Goal: Task Accomplishment & Management: Manage account settings

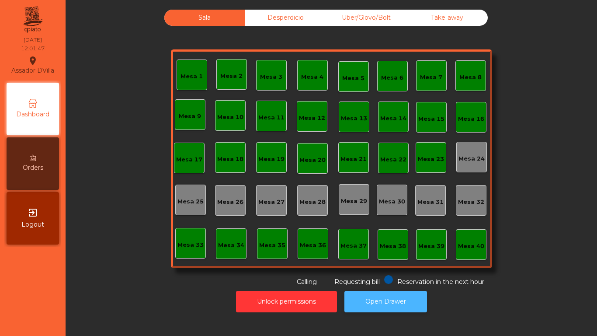
click at [412, 296] on button "Open Drawer" at bounding box center [385, 301] width 83 height 21
click at [370, 292] on button "Open Drawer" at bounding box center [385, 301] width 83 height 21
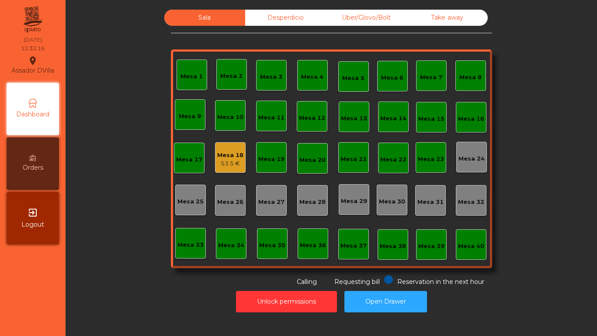
click at [225, 153] on div "Mesa 18" at bounding box center [230, 155] width 26 height 9
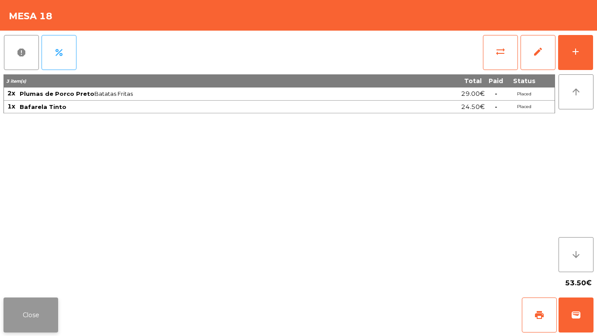
click at [18, 330] on button "Close" at bounding box center [30, 314] width 55 height 35
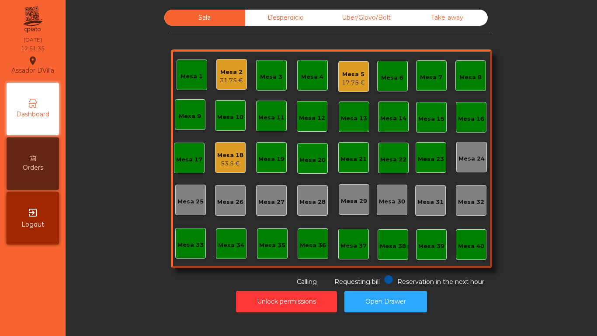
click at [343, 84] on div "17.75 €" at bounding box center [353, 82] width 23 height 9
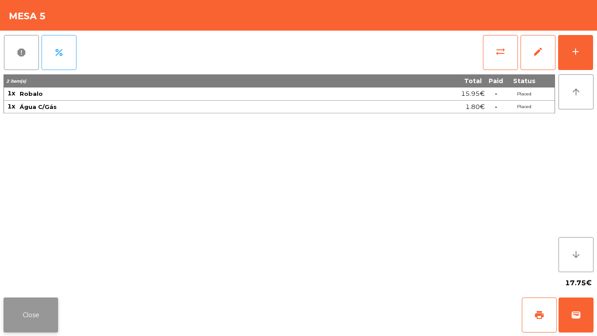
click at [38, 309] on button "Close" at bounding box center [30, 314] width 55 height 35
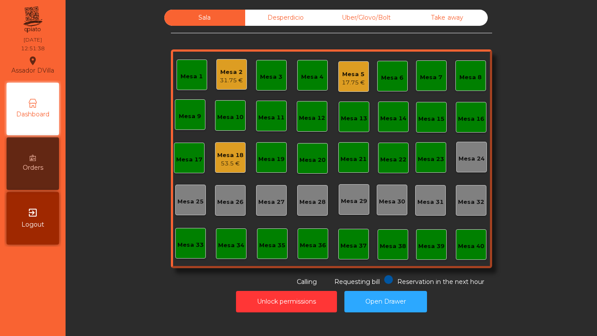
click at [225, 83] on div "31.75 €" at bounding box center [231, 80] width 23 height 9
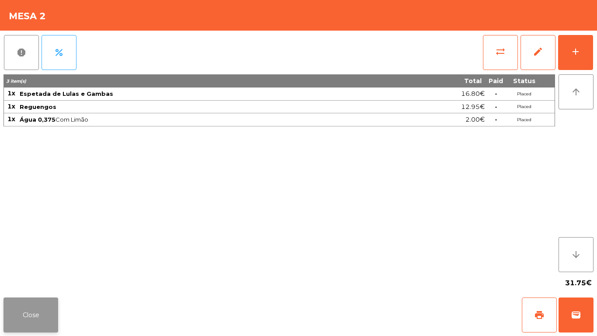
click at [38, 312] on button "Close" at bounding box center [30, 314] width 55 height 35
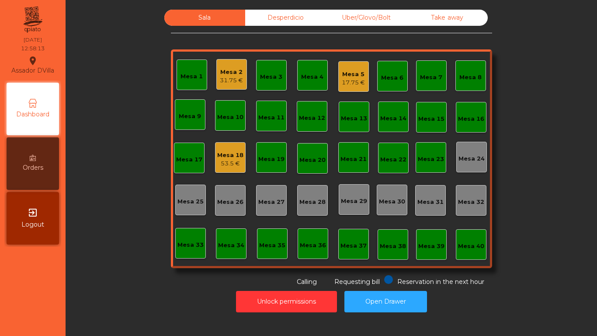
click at [353, 75] on div "Mesa 5" at bounding box center [353, 74] width 23 height 9
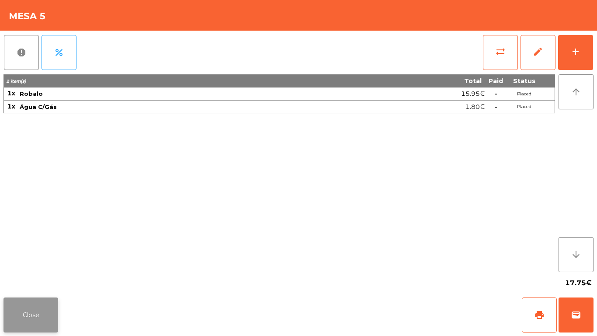
click at [15, 316] on button "Close" at bounding box center [30, 314] width 55 height 35
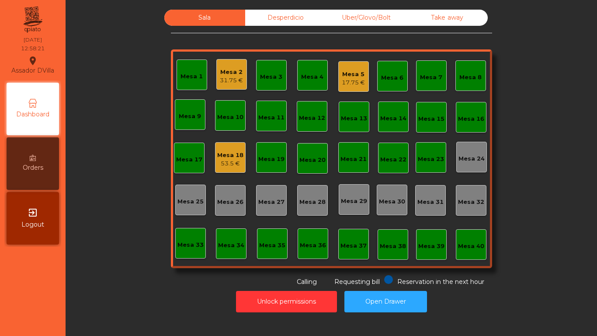
click at [237, 160] on div "53.5 €" at bounding box center [230, 163] width 26 height 9
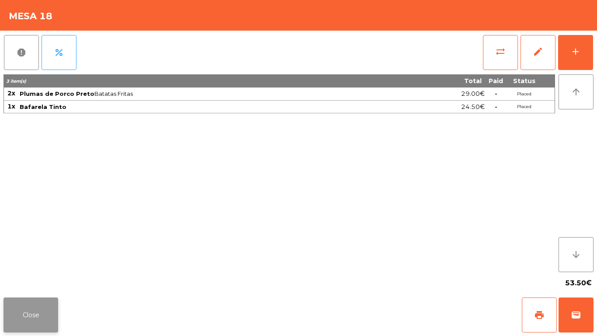
click at [40, 308] on button "Close" at bounding box center [30, 314] width 55 height 35
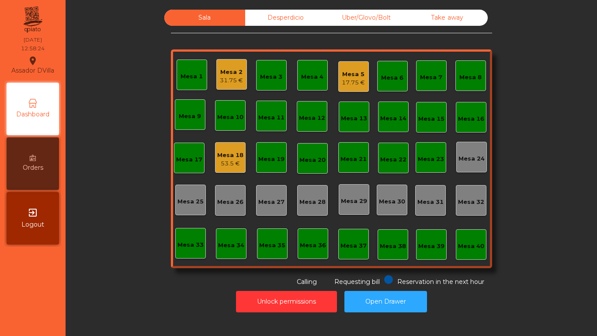
click at [225, 72] on div "Mesa 2" at bounding box center [231, 72] width 23 height 9
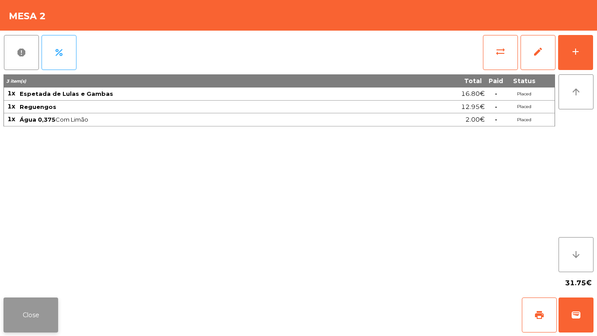
click at [37, 310] on button "Close" at bounding box center [30, 314] width 55 height 35
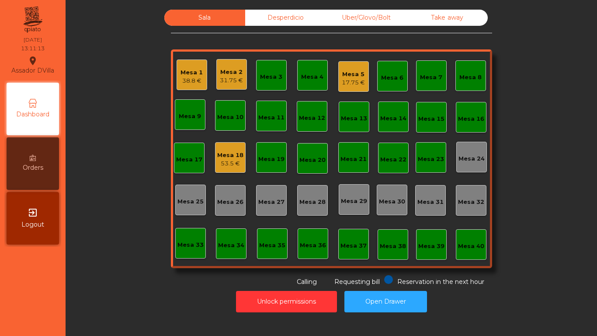
click at [348, 69] on div "Mesa 5 17.75 €" at bounding box center [353, 76] width 23 height 21
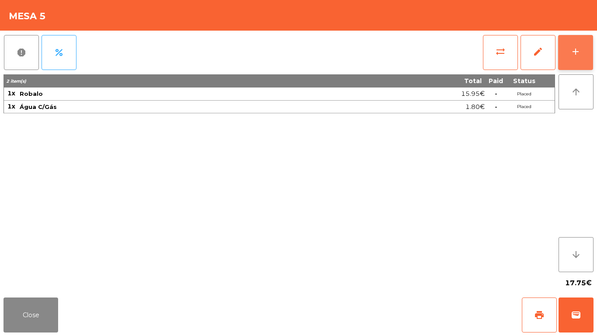
click at [587, 38] on button "add" at bounding box center [575, 52] width 35 height 35
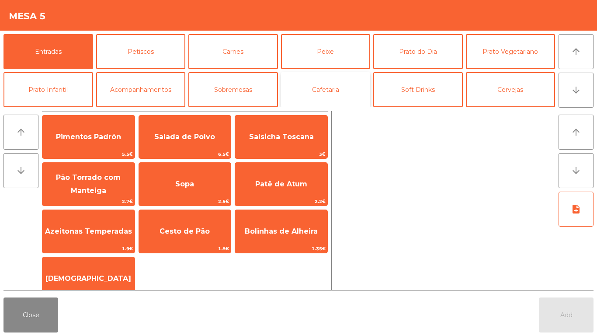
click at [332, 87] on button "Cafetaria" at bounding box center [326, 89] width 90 height 35
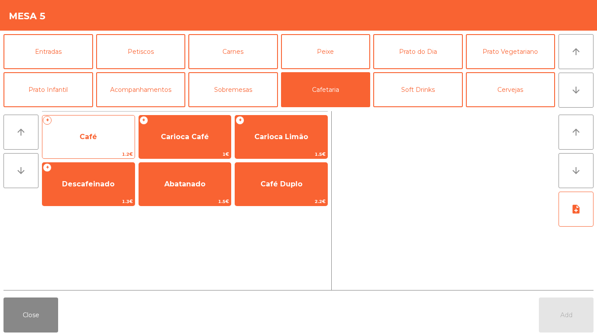
click at [78, 133] on span "Café" at bounding box center [88, 137] width 92 height 24
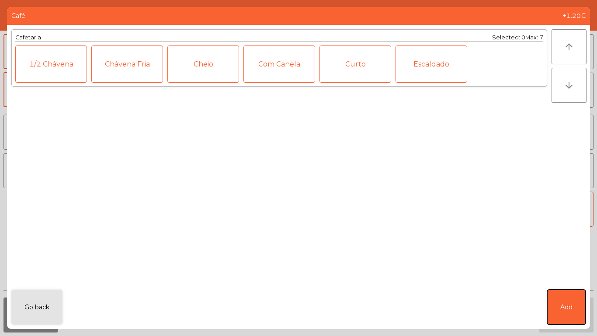
click at [567, 290] on button "Add" at bounding box center [566, 306] width 38 height 35
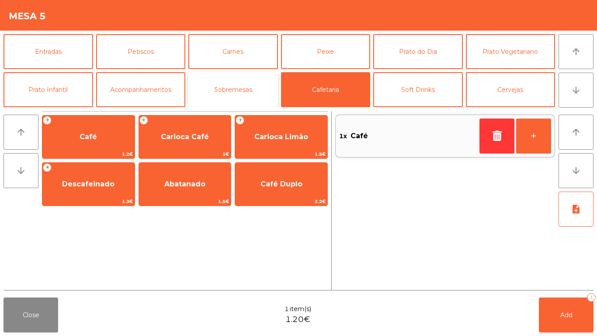
click at [235, 82] on button "Sobremesas" at bounding box center [233, 89] width 90 height 35
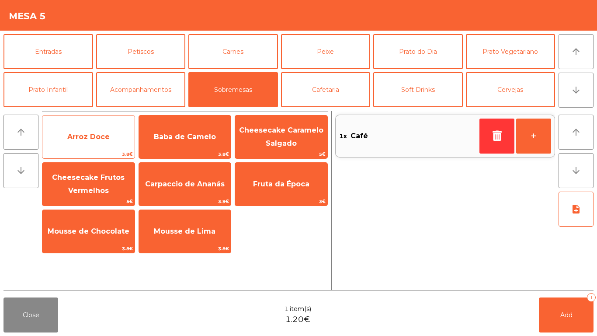
click at [85, 135] on span "Arroz Doce" at bounding box center [88, 136] width 42 height 8
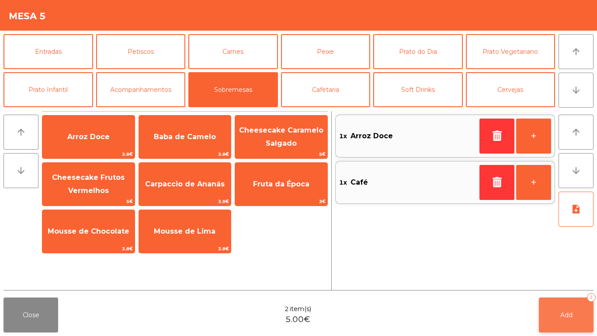
click at [567, 311] on span "Add" at bounding box center [566, 315] width 12 height 8
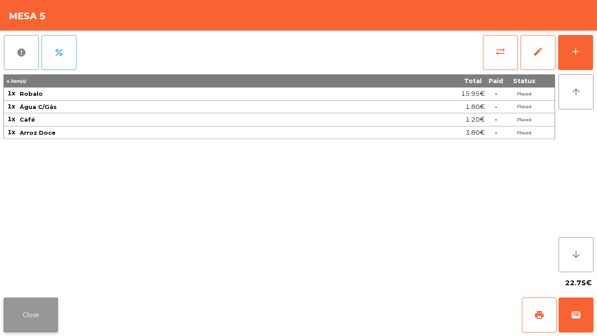
click at [30, 310] on button "Close" at bounding box center [30, 314] width 55 height 35
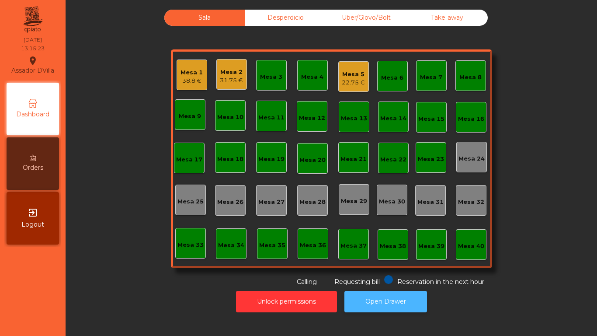
click at [398, 293] on button "Open Drawer" at bounding box center [385, 301] width 83 height 21
click at [393, 301] on button "Open Drawer" at bounding box center [385, 301] width 83 height 21
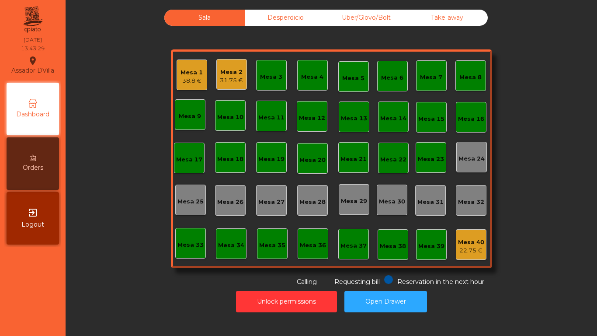
click at [538, 115] on div "Sala Desperdicio Uber/Glovo/Bolt Take away Mesa 1 38.8 € Mesa 2 31.75 € Mesa 3 …" at bounding box center [331, 148] width 508 height 277
click at [240, 80] on div "Mesa 2 31.75 €" at bounding box center [231, 74] width 31 height 31
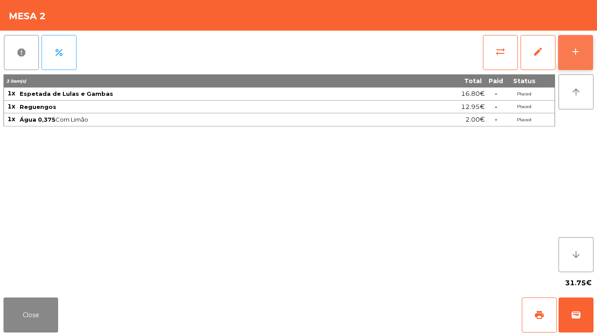
click at [590, 54] on button "add" at bounding box center [575, 52] width 35 height 35
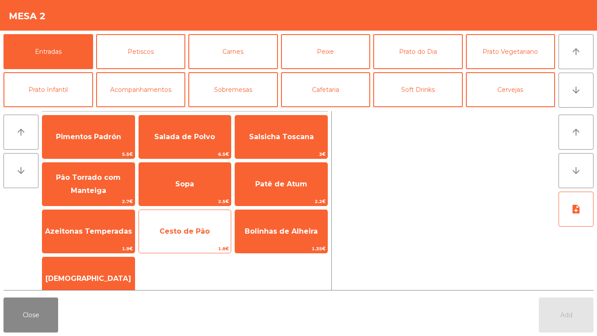
click at [201, 230] on span "Cesto de Pão" at bounding box center [184, 231] width 50 height 8
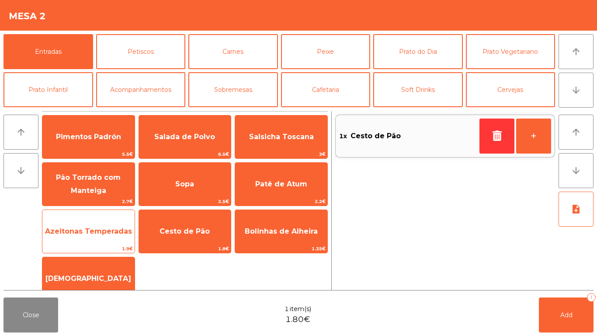
click at [115, 223] on span "Azeitonas Temperadas" at bounding box center [88, 231] width 92 height 24
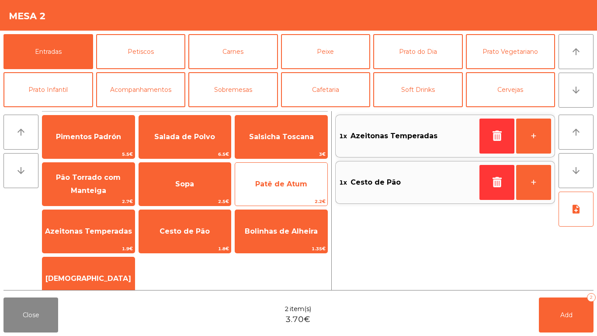
click at [272, 186] on span "Patê de Atum" at bounding box center [281, 184] width 52 height 8
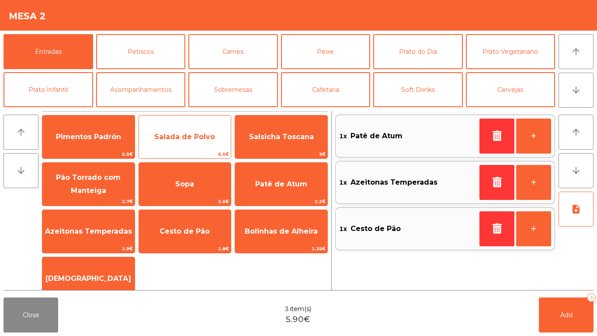
click at [204, 137] on span "Salada de Polvo" at bounding box center [184, 136] width 61 height 8
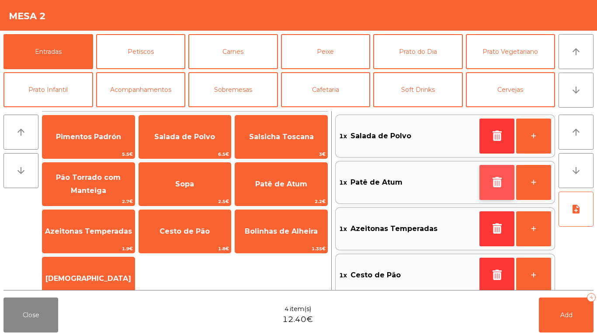
click at [496, 190] on button "button" at bounding box center [496, 182] width 35 height 35
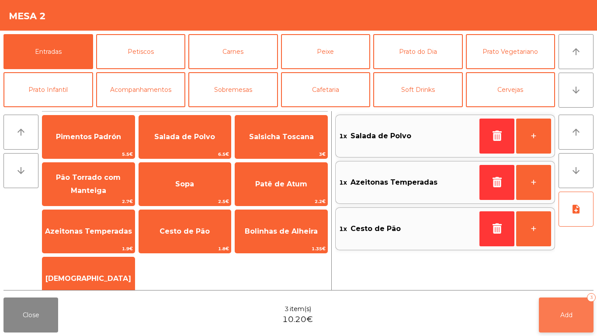
click at [557, 315] on button "Add 3" at bounding box center [566, 314] width 55 height 35
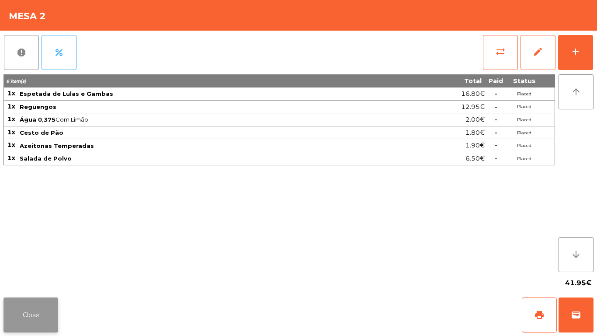
click at [24, 308] on button "Close" at bounding box center [30, 314] width 55 height 35
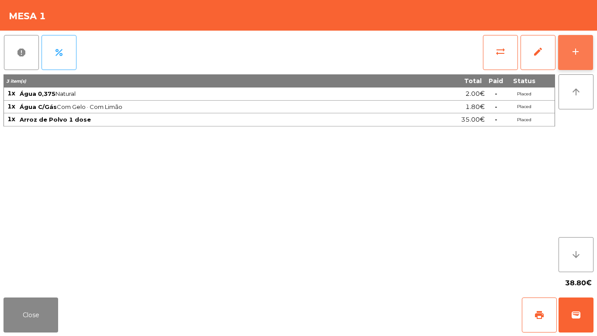
click at [578, 51] on div "add" at bounding box center [575, 51] width 10 height 10
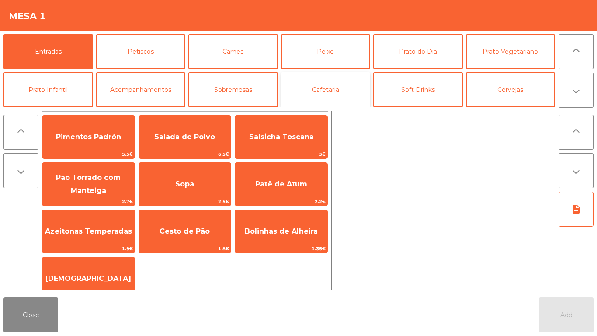
click at [323, 90] on button "Cafetaria" at bounding box center [326, 89] width 90 height 35
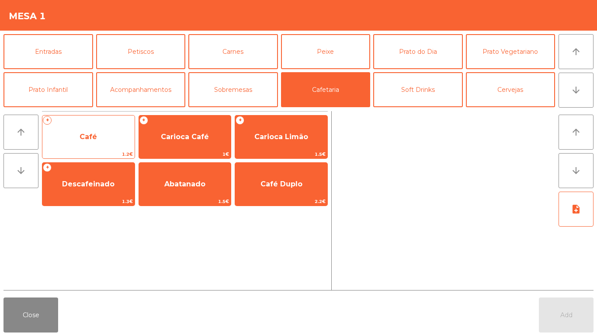
click at [98, 139] on span "Café" at bounding box center [88, 137] width 92 height 24
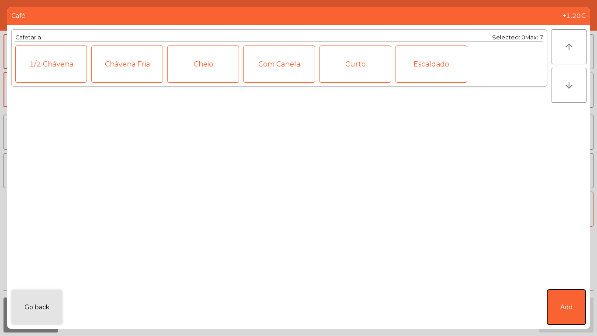
click at [571, 300] on button "Add" at bounding box center [566, 306] width 38 height 35
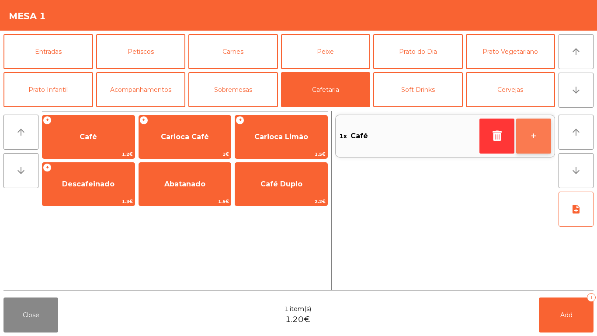
click at [543, 132] on button "+" at bounding box center [533, 135] width 35 height 35
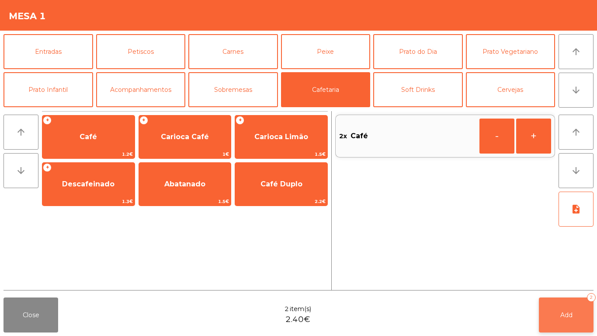
click at [575, 305] on button "Add 2" at bounding box center [566, 314] width 55 height 35
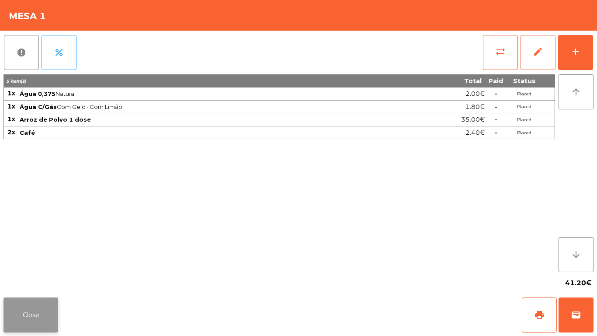
click at [7, 312] on button "Close" at bounding box center [30, 314] width 55 height 35
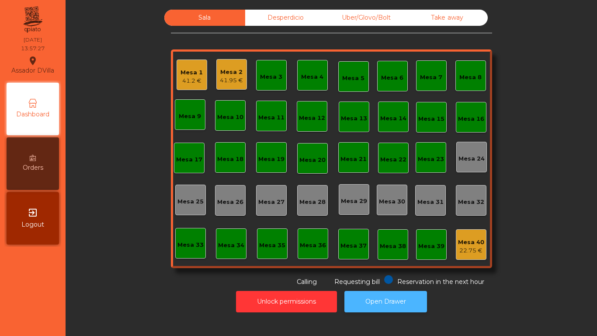
click at [393, 294] on button "Open Drawer" at bounding box center [385, 301] width 83 height 21
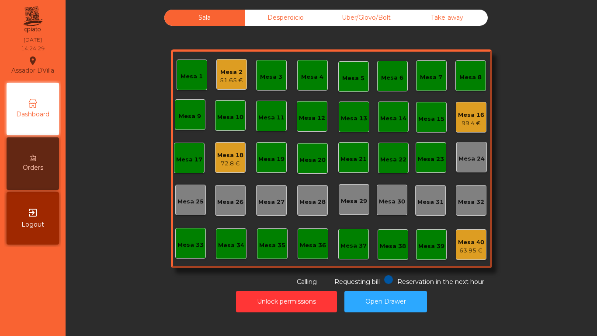
drag, startPoint x: 35, startPoint y: 288, endPoint x: 32, endPoint y: 297, distance: 9.4
click at [35, 294] on nav "Assador DVilla location_on [DATE] 14:24:29 Dashboard Orders exit_to_app Logout" at bounding box center [33, 168] width 66 height 336
click at [222, 61] on div "Mesa 2 51.65 €" at bounding box center [231, 74] width 31 height 31
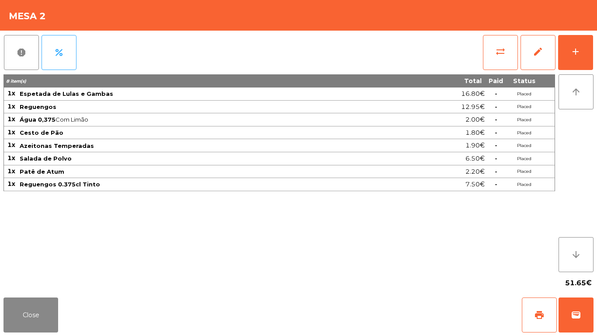
click at [596, 41] on div "report percent sync_alt edit add 8 item(s) Total Paid Status 1x Espetada de Lul…" at bounding box center [298, 162] width 597 height 263
click at [591, 55] on button "add" at bounding box center [575, 52] width 35 height 35
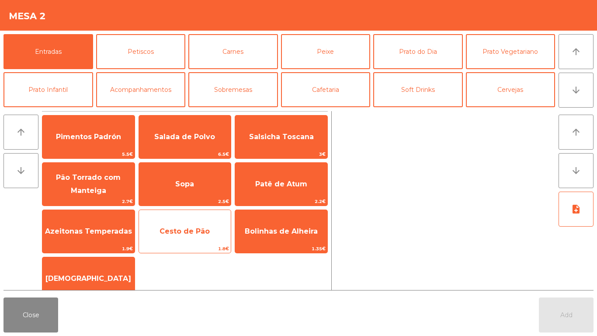
click at [198, 225] on span "Cesto de Pão" at bounding box center [185, 231] width 92 height 24
click at [197, 225] on span "Cesto de Pão" at bounding box center [185, 231] width 92 height 24
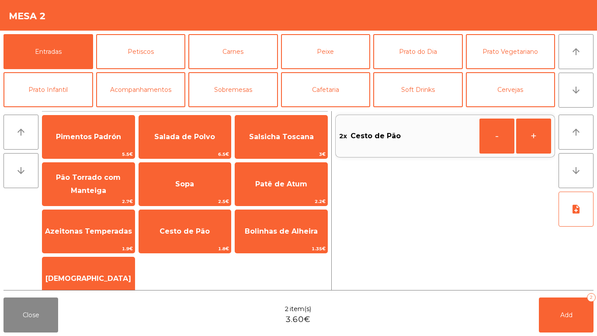
click at [596, 323] on div "Close 2 item(s) 3.60€ Add 2" at bounding box center [298, 315] width 597 height 42
click at [564, 316] on span "Add" at bounding box center [566, 315] width 12 height 8
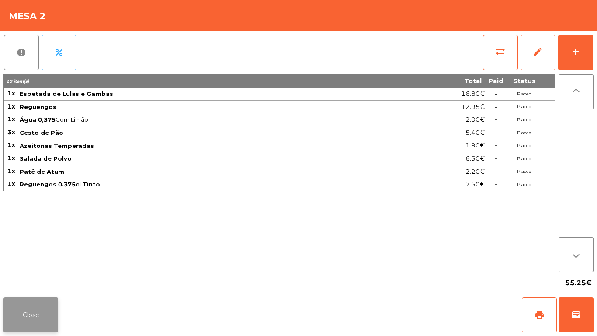
click at [23, 305] on button "Close" at bounding box center [30, 314] width 55 height 35
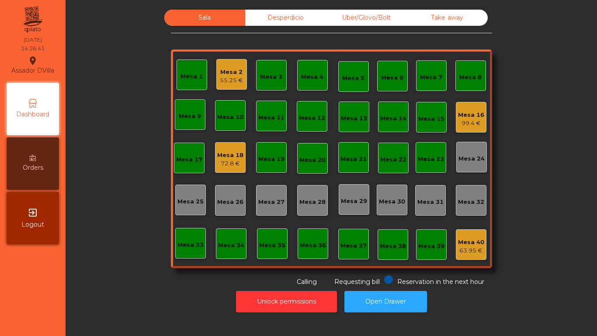
click at [232, 76] on div "55.25 €" at bounding box center [231, 80] width 23 height 9
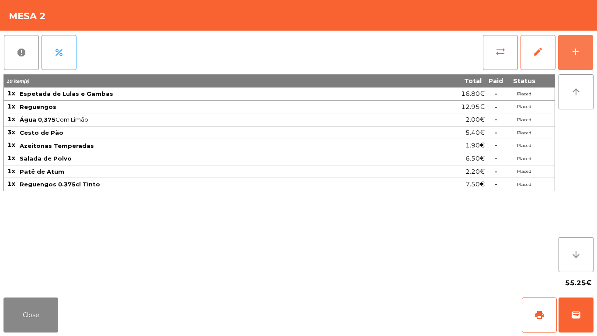
drag, startPoint x: 577, startPoint y: 59, endPoint x: 398, endPoint y: 32, distance: 181.2
click at [576, 59] on button "add" at bounding box center [575, 52] width 35 height 35
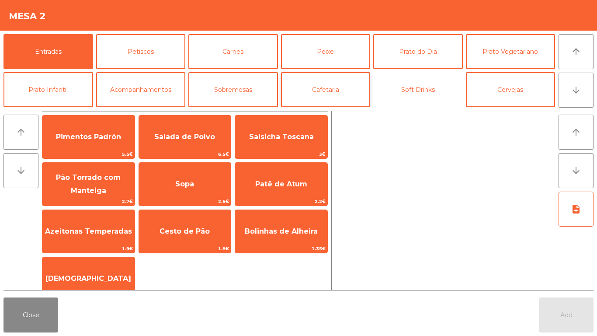
drag, startPoint x: 415, startPoint y: 88, endPoint x: 293, endPoint y: 87, distance: 122.8
click at [415, 88] on button "Soft Drinks" at bounding box center [418, 89] width 90 height 35
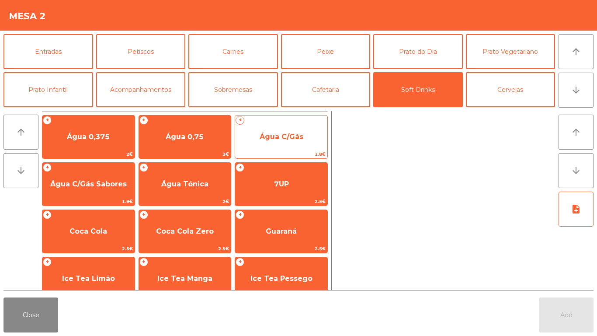
click at [251, 136] on span "Água C/Gás" at bounding box center [281, 137] width 92 height 24
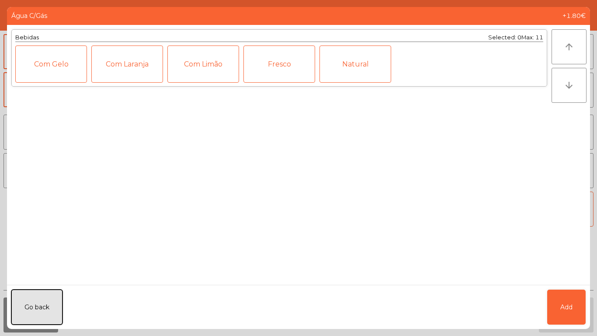
drag, startPoint x: 31, startPoint y: 301, endPoint x: 256, endPoint y: 125, distance: 285.6
click at [32, 301] on button "Go back" at bounding box center [36, 306] width 51 height 35
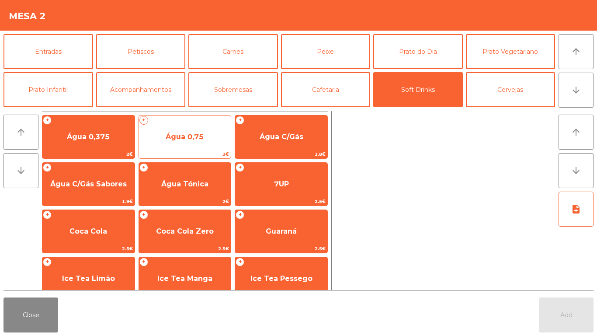
click at [207, 124] on div "+ Água 0,75 3€" at bounding box center [184, 137] width 93 height 44
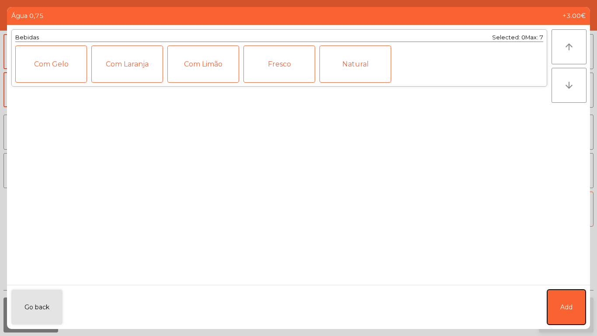
drag, startPoint x: 567, startPoint y: 300, endPoint x: 564, endPoint y: 315, distance: 16.0
click at [566, 301] on button "Add" at bounding box center [566, 306] width 38 height 35
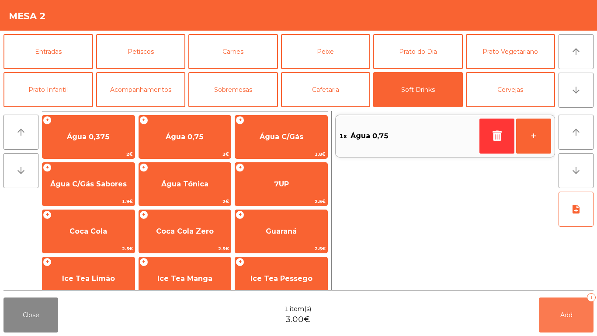
drag, startPoint x: 564, startPoint y: 315, endPoint x: 23, endPoint y: 335, distance: 540.8
click at [562, 317] on span "Add" at bounding box center [566, 315] width 12 height 8
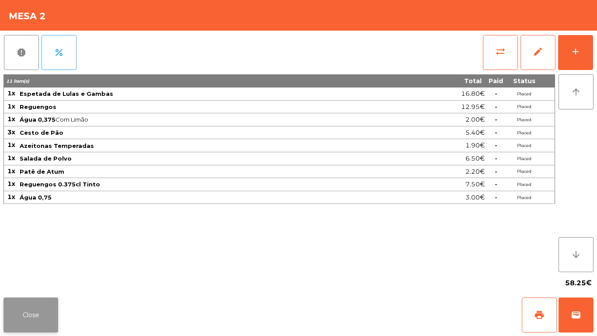
click at [15, 308] on button "Close" at bounding box center [30, 314] width 55 height 35
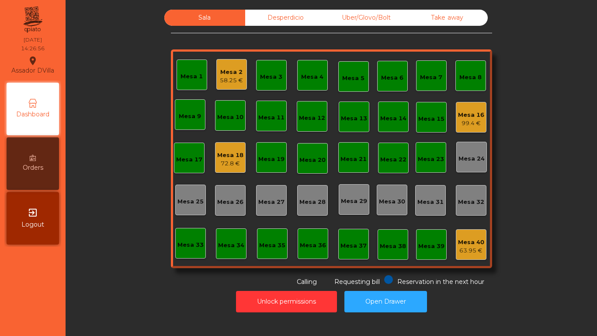
click at [223, 162] on div "72.8 €" at bounding box center [230, 163] width 26 height 9
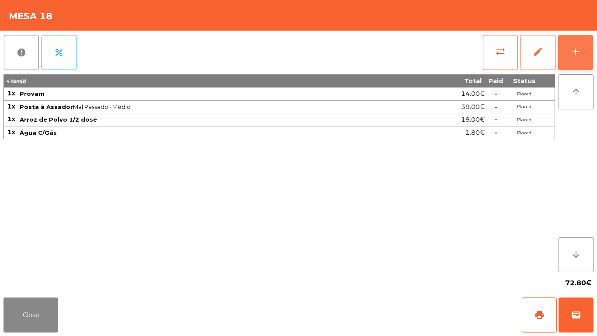
click at [573, 46] on div "add" at bounding box center [575, 51] width 10 height 10
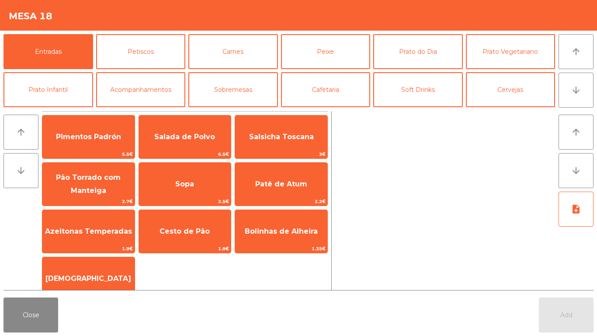
drag, startPoint x: 174, startPoint y: 241, endPoint x: 191, endPoint y: 256, distance: 22.6
click at [176, 241] on span "Cesto de Pão" at bounding box center [185, 231] width 92 height 24
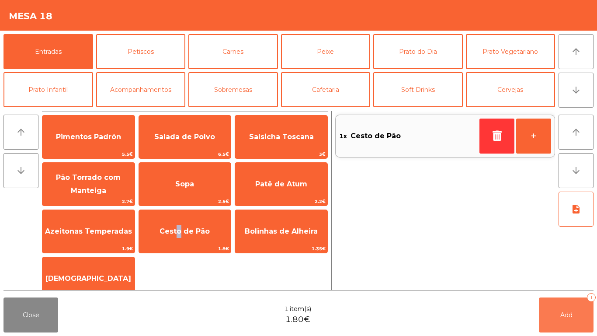
click at [559, 325] on button "Add 1" at bounding box center [566, 314] width 55 height 35
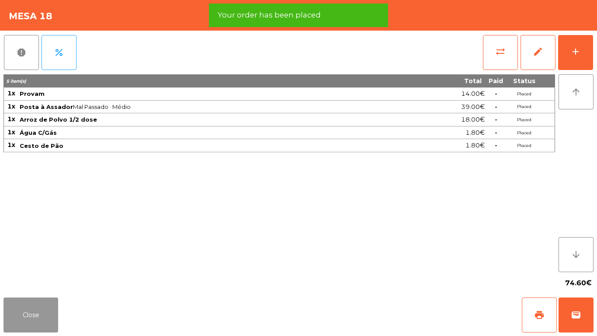
drag, startPoint x: 47, startPoint y: 315, endPoint x: 59, endPoint y: 313, distance: 12.4
click at [51, 315] on button "Close" at bounding box center [30, 314] width 55 height 35
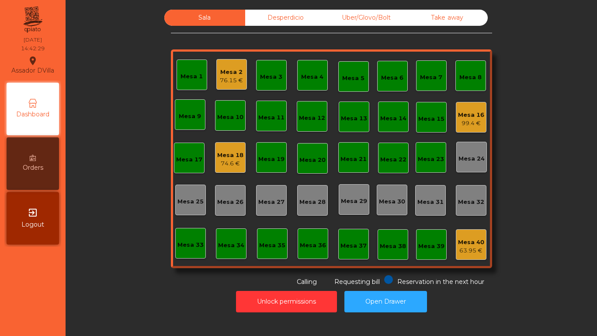
drag, startPoint x: 130, startPoint y: 209, endPoint x: 60, endPoint y: 98, distance: 131.0
click at [127, 201] on div "Sala Desperdicio Uber/Glovo/Bolt Take away Mesa 1 Mesa 2 76.15 € Mesa 3 Mesa 4 …" at bounding box center [331, 148] width 508 height 277
click at [234, 76] on div "76.15 €" at bounding box center [231, 80] width 23 height 9
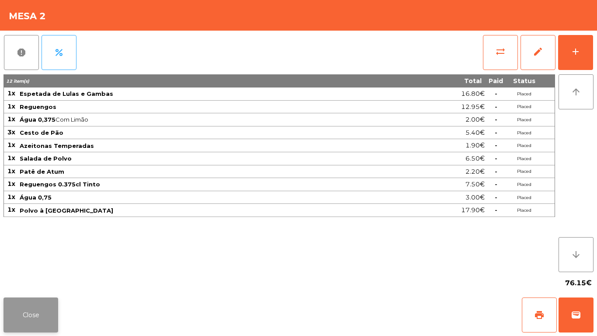
click at [51, 320] on button "Close" at bounding box center [30, 314] width 55 height 35
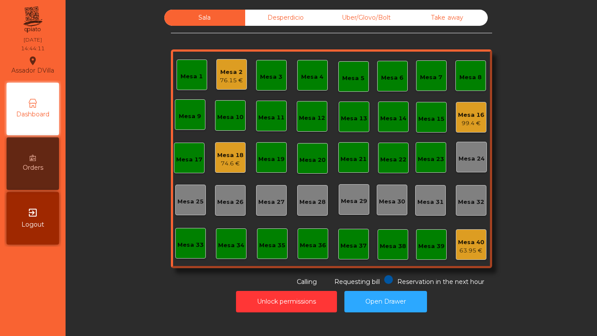
click at [235, 62] on div "Mesa 2 76.15 €" at bounding box center [231, 74] width 31 height 31
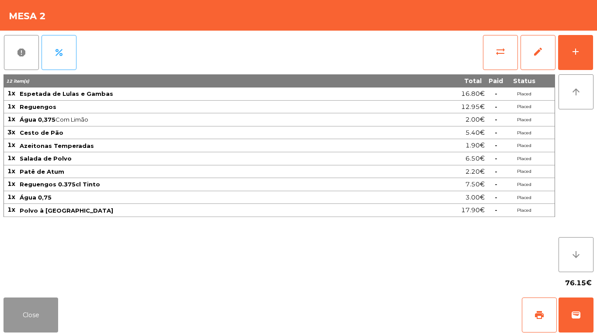
drag, startPoint x: 48, startPoint y: 305, endPoint x: 65, endPoint y: 294, distance: 20.1
click at [51, 303] on button "Close" at bounding box center [30, 314] width 55 height 35
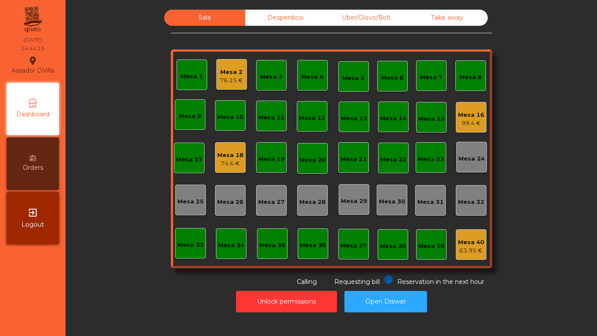
click at [224, 163] on div "74.6 €" at bounding box center [230, 163] width 26 height 9
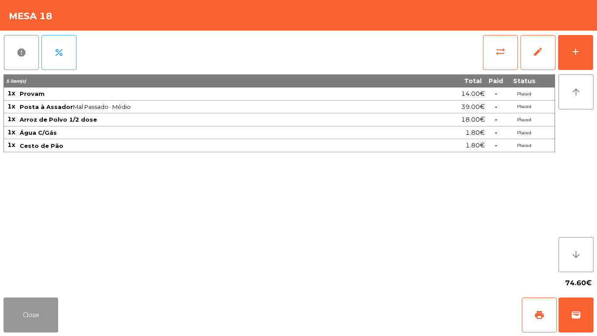
drag, startPoint x: 28, startPoint y: 309, endPoint x: 46, endPoint y: 301, distance: 19.6
click at [42, 304] on button "Close" at bounding box center [30, 314] width 55 height 35
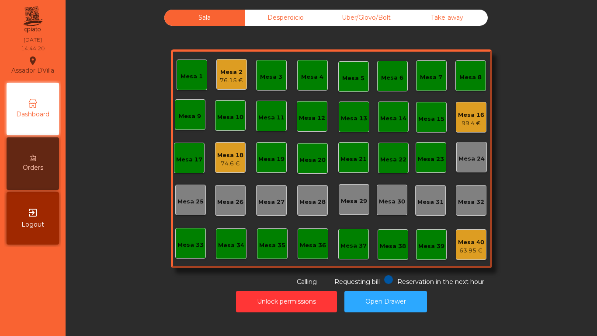
click at [466, 118] on div "Mesa 16" at bounding box center [471, 115] width 26 height 9
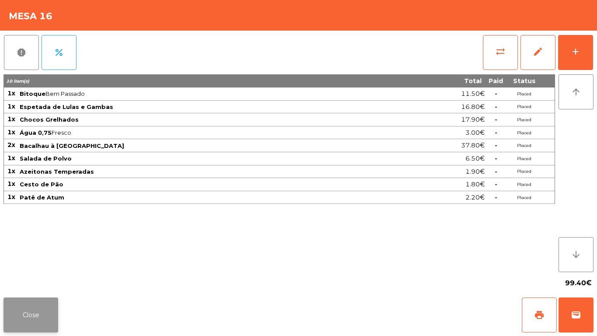
click at [38, 318] on button "Close" at bounding box center [30, 314] width 55 height 35
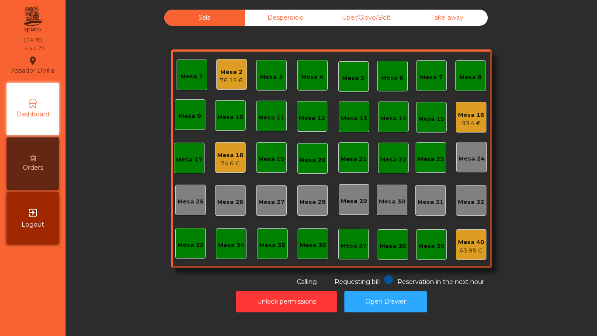
drag, startPoint x: 298, startPoint y: 17, endPoint x: 309, endPoint y: 22, distance: 11.9
click at [298, 18] on div "Desperdicio" at bounding box center [285, 18] width 81 height 16
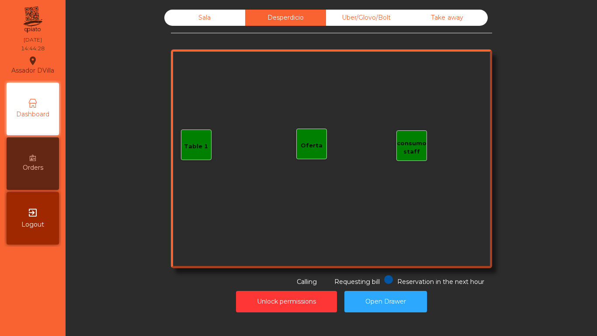
drag, startPoint x: 375, startPoint y: 19, endPoint x: 472, endPoint y: 40, distance: 99.2
click at [377, 19] on div "Uber/Glovo/Bolt" at bounding box center [366, 18] width 81 height 16
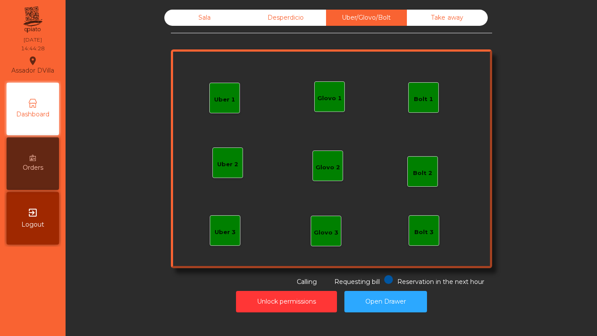
drag, startPoint x: 458, startPoint y: 23, endPoint x: 241, endPoint y: 75, distance: 223.4
click at [450, 23] on div "Take away" at bounding box center [447, 18] width 81 height 16
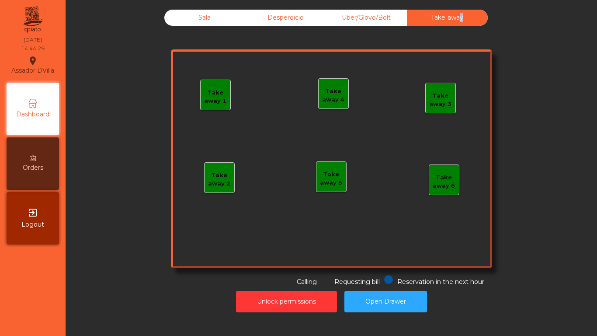
click at [201, 19] on div "Sala" at bounding box center [204, 18] width 81 height 16
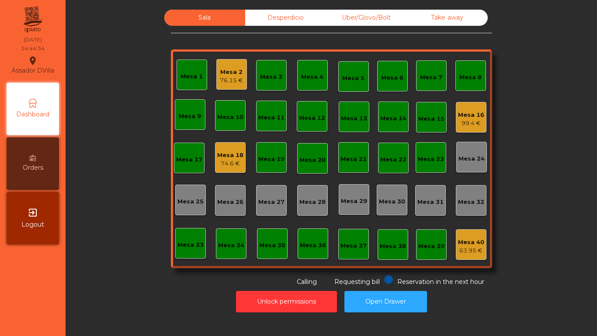
click at [472, 112] on div "Mesa 16" at bounding box center [471, 115] width 26 height 9
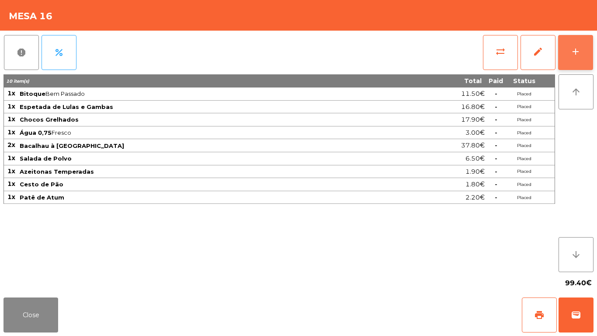
click at [584, 56] on button "add" at bounding box center [575, 52] width 35 height 35
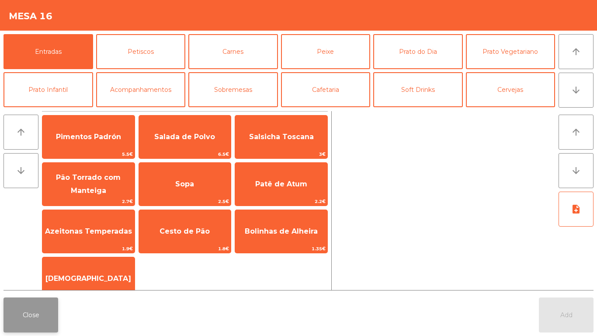
click at [20, 310] on button "Close" at bounding box center [30, 314] width 55 height 35
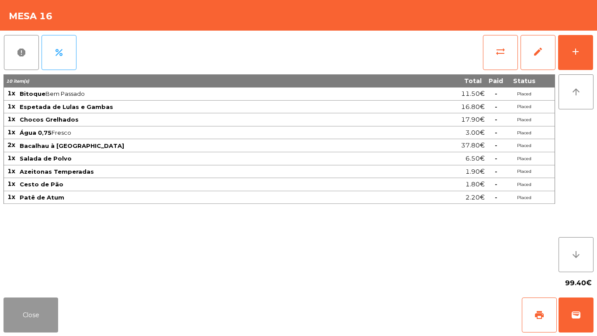
drag, startPoint x: 34, startPoint y: 298, endPoint x: 64, endPoint y: 236, distance: 68.8
click at [42, 290] on app-table-orders "Mesa 16 report percent sync_alt edit add 10 item(s) Total Paid Status 1x Bitoqu…" at bounding box center [298, 168] width 597 height 336
drag, startPoint x: 46, startPoint y: 305, endPoint x: 72, endPoint y: 279, distance: 36.5
click at [48, 304] on button "Close" at bounding box center [30, 314] width 55 height 35
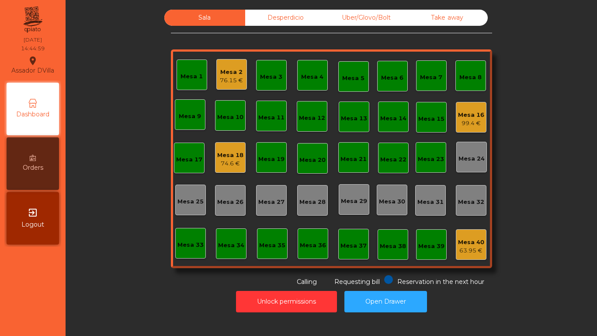
click at [230, 166] on div "74.6 €" at bounding box center [230, 163] width 26 height 9
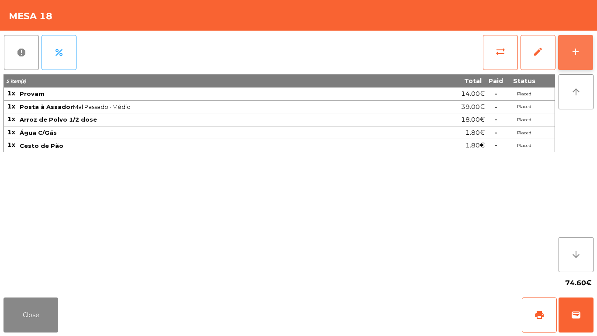
click at [585, 49] on button "add" at bounding box center [575, 52] width 35 height 35
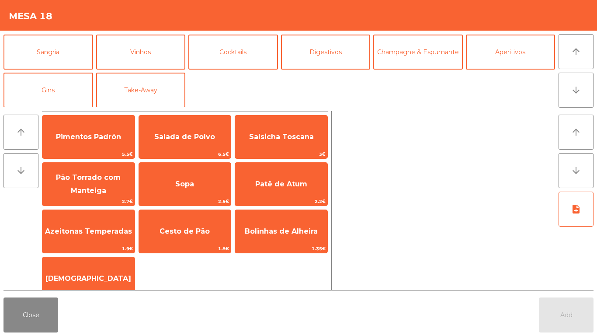
scroll to position [76, 0]
drag, startPoint x: 161, startPoint y: 59, endPoint x: 154, endPoint y: 89, distance: 30.8
click at [160, 59] on button "Vinhos" at bounding box center [141, 51] width 90 height 35
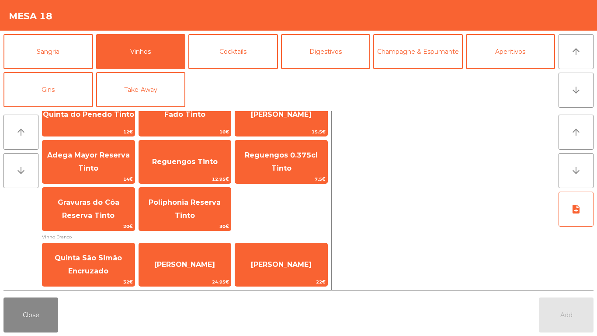
scroll to position [426, 0]
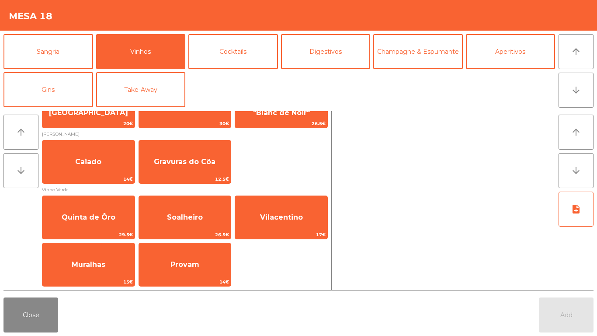
drag, startPoint x: 150, startPoint y: 259, endPoint x: 488, endPoint y: 332, distance: 345.3
click at [154, 258] on span "Provam" at bounding box center [185, 265] width 92 height 24
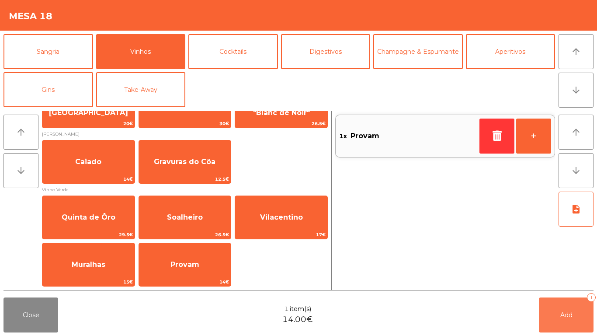
drag, startPoint x: 566, startPoint y: 311, endPoint x: 383, endPoint y: 312, distance: 183.1
click at [564, 311] on span "Add" at bounding box center [566, 315] width 12 height 8
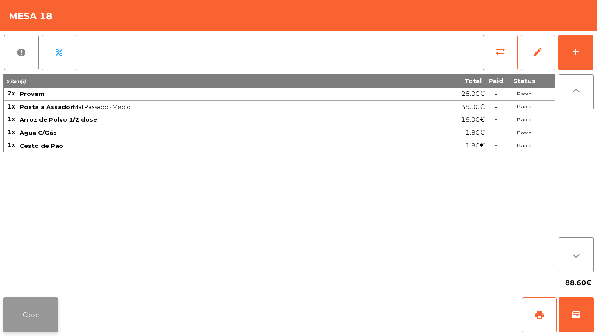
click at [5, 311] on button "Close" at bounding box center [30, 314] width 55 height 35
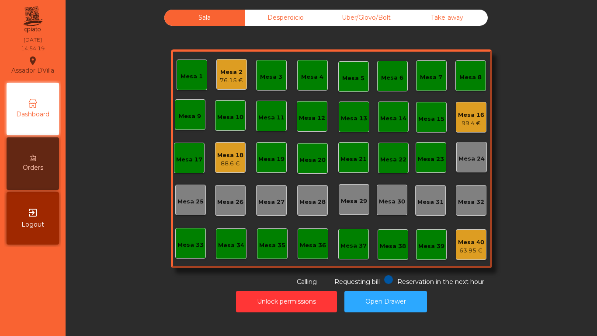
click at [467, 102] on div "Mesa 16 99.4 €" at bounding box center [471, 117] width 31 height 31
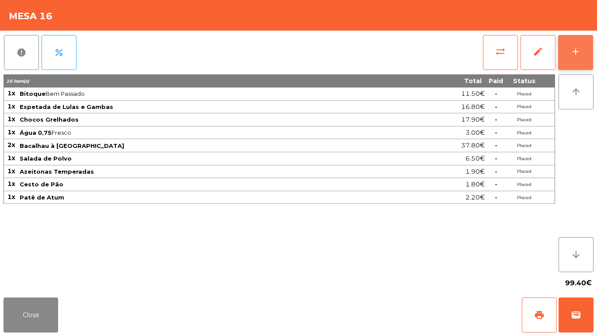
click at [592, 39] on button "add" at bounding box center [575, 52] width 35 height 35
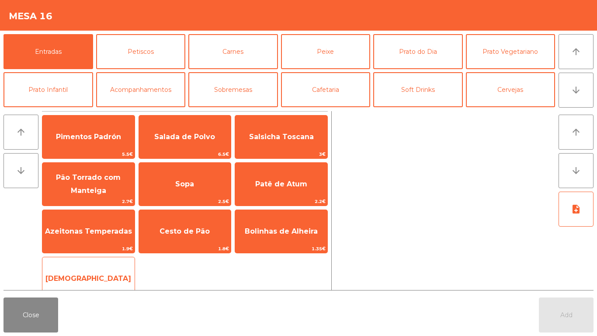
click at [84, 273] on span "[DEMOGRAPHIC_DATA]" at bounding box center [88, 278] width 92 height 24
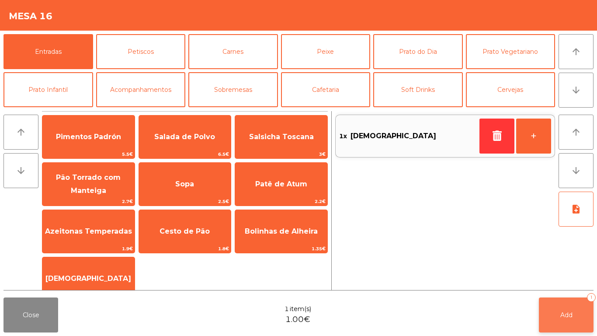
click at [564, 315] on span "Add" at bounding box center [566, 315] width 12 height 8
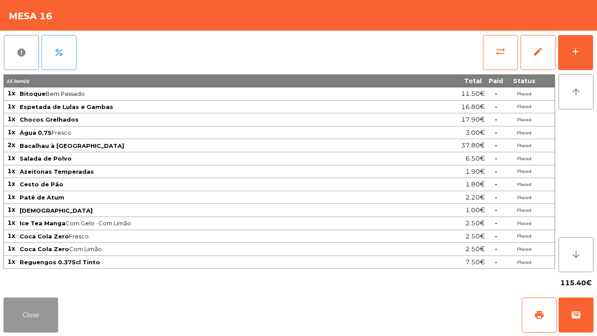
drag, startPoint x: 46, startPoint y: 302, endPoint x: 124, endPoint y: 274, distance: 82.2
click at [55, 298] on button "Close" at bounding box center [30, 314] width 55 height 35
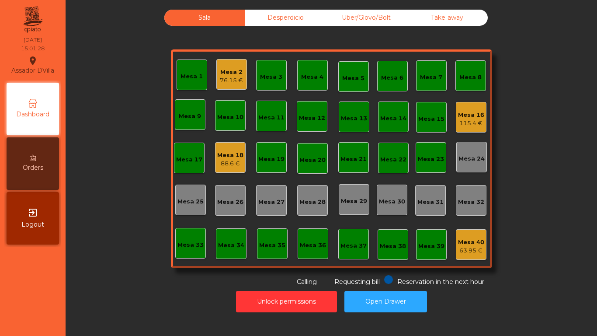
drag, startPoint x: 209, startPoint y: 82, endPoint x: 225, endPoint y: 77, distance: 16.9
click at [216, 80] on div "Mesa 1 Mesa 2 76.15 € Mesa 3 Mesa 4 Mesa 5 Mesa 6 Mesa 7 Mesa 8 Mesa 9 Mesa 10 …" at bounding box center [331, 158] width 321 height 218
click at [227, 77] on div "76.15 €" at bounding box center [231, 80] width 23 height 9
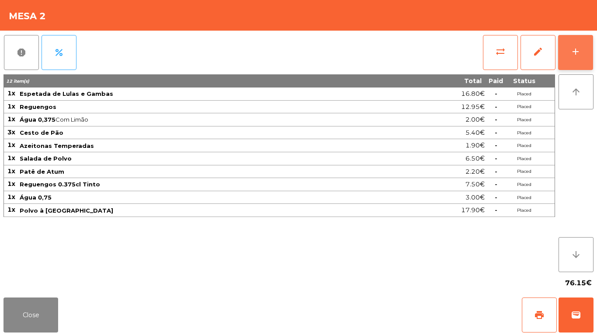
click at [581, 48] on button "add" at bounding box center [575, 52] width 35 height 35
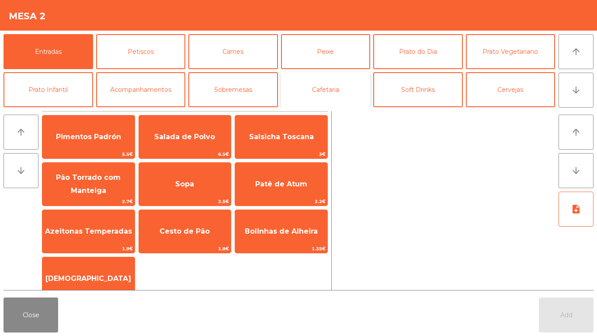
click at [306, 90] on button "Cafetaria" at bounding box center [326, 89] width 90 height 35
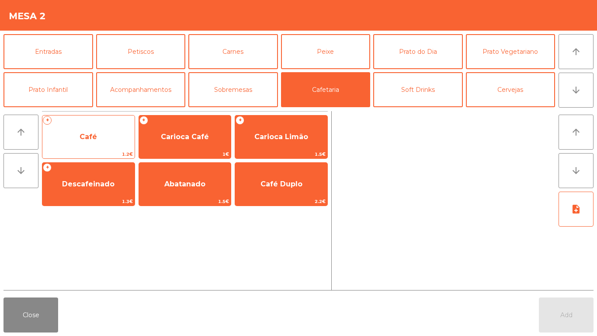
drag, startPoint x: 103, startPoint y: 137, endPoint x: 114, endPoint y: 136, distance: 11.4
click at [114, 136] on span "Café" at bounding box center [88, 137] width 92 height 24
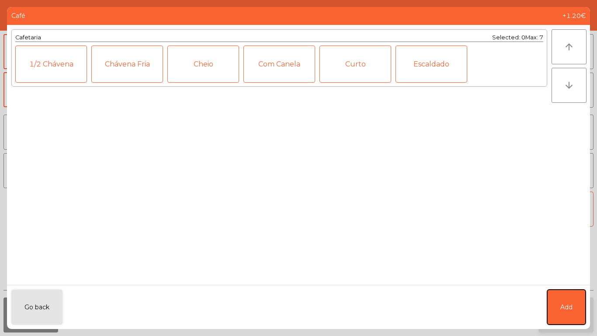
click at [557, 300] on button "Add" at bounding box center [566, 306] width 38 height 35
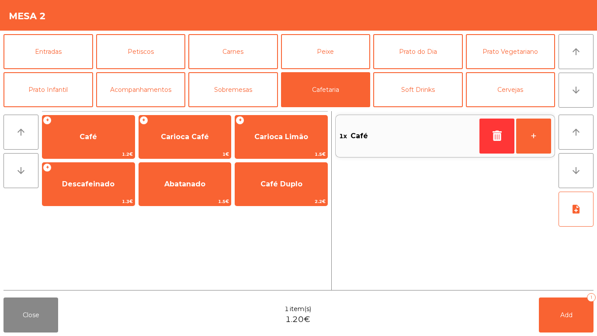
click at [563, 335] on div "Close 1 item(s) 1.20€ Add 1" at bounding box center [298, 315] width 597 height 42
drag, startPoint x: 581, startPoint y: 323, endPoint x: 349, endPoint y: 289, distance: 234.5
click at [576, 323] on button "Add 1" at bounding box center [566, 314] width 55 height 35
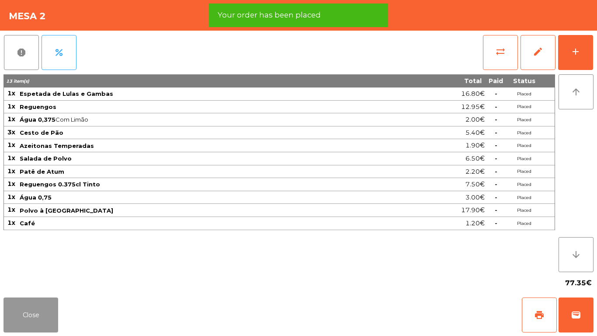
drag, startPoint x: 24, startPoint y: 311, endPoint x: 166, endPoint y: 102, distance: 251.9
click at [37, 303] on button "Close" at bounding box center [30, 314] width 55 height 35
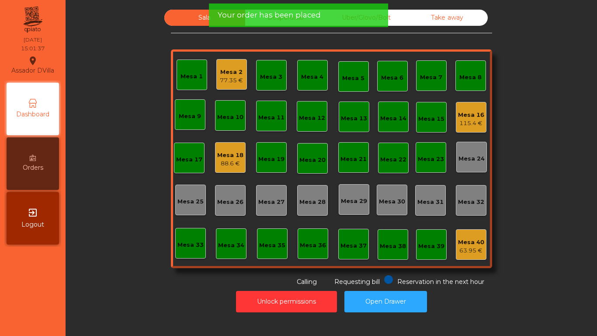
click at [238, 159] on div "Mesa 18" at bounding box center [230, 155] width 26 height 9
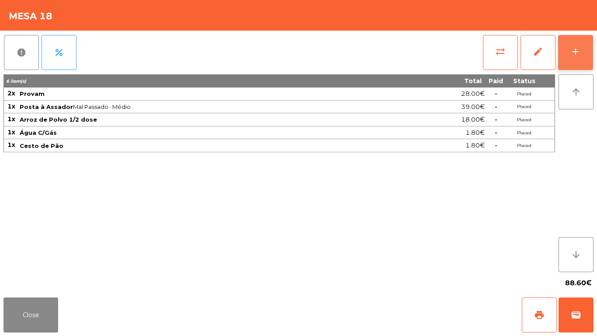
click at [574, 53] on div "add" at bounding box center [575, 51] width 10 height 10
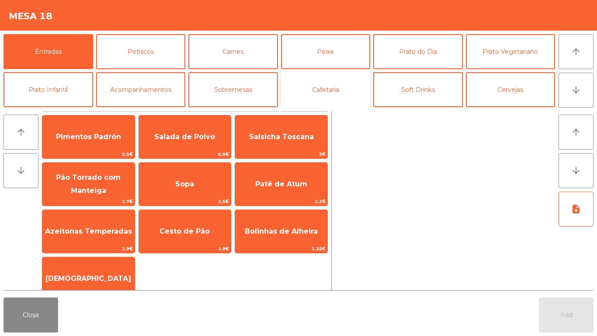
click at [320, 80] on button "Cafetaria" at bounding box center [326, 89] width 90 height 35
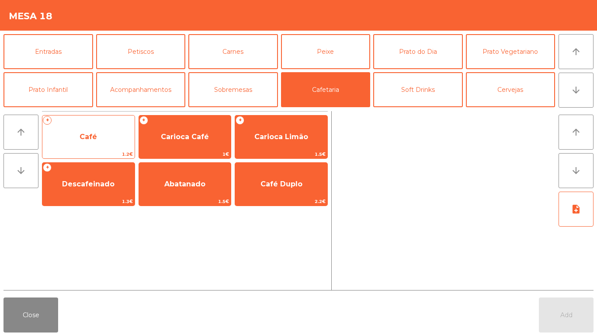
click at [91, 141] on span "Café" at bounding box center [88, 137] width 92 height 24
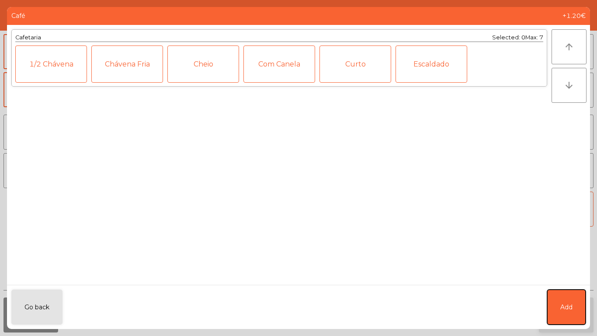
click at [552, 307] on button "Add" at bounding box center [566, 306] width 38 height 35
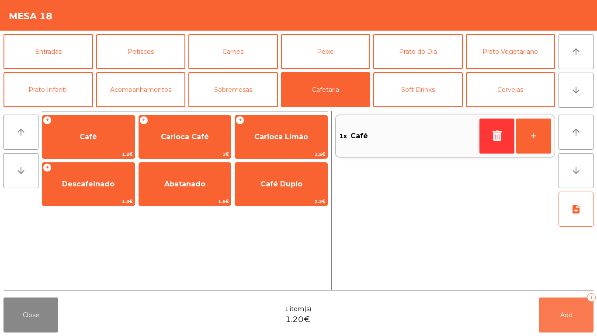
drag, startPoint x: 545, startPoint y: 318, endPoint x: 348, endPoint y: 306, distance: 197.8
click at [546, 317] on button "Add 1" at bounding box center [566, 314] width 55 height 35
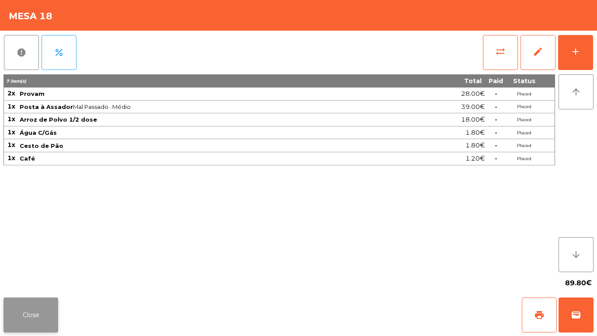
click at [28, 308] on button "Close" at bounding box center [30, 314] width 55 height 35
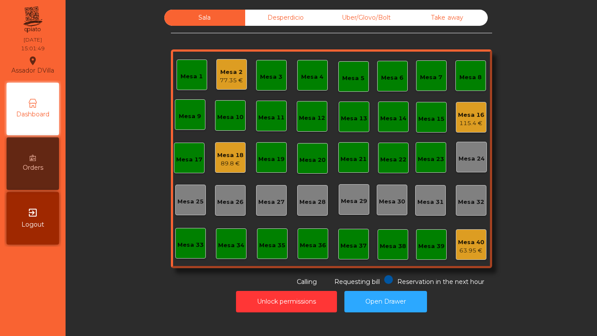
click at [231, 166] on div "89.8 €" at bounding box center [230, 163] width 26 height 9
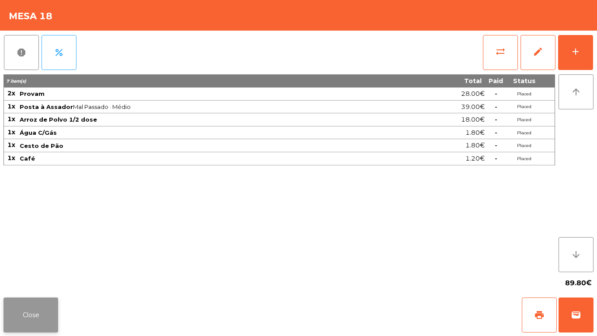
click at [21, 297] on button "Close" at bounding box center [30, 314] width 55 height 35
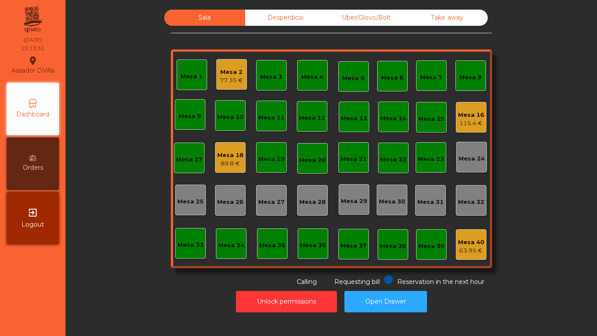
click at [217, 157] on div "Mesa 18" at bounding box center [230, 155] width 26 height 9
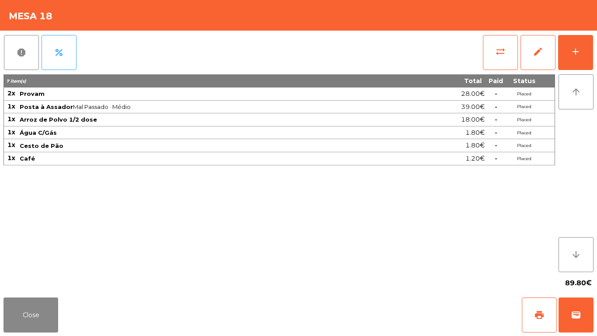
click at [593, 39] on div "report percent sync_alt edit add 7 item(s) Total Paid Status 2x Provam 28.00€ -…" at bounding box center [298, 162] width 597 height 263
click at [567, 52] on button "add" at bounding box center [575, 52] width 35 height 35
click at [581, 52] on button "add" at bounding box center [575, 52] width 35 height 35
click at [585, 51] on button "add" at bounding box center [575, 52] width 35 height 35
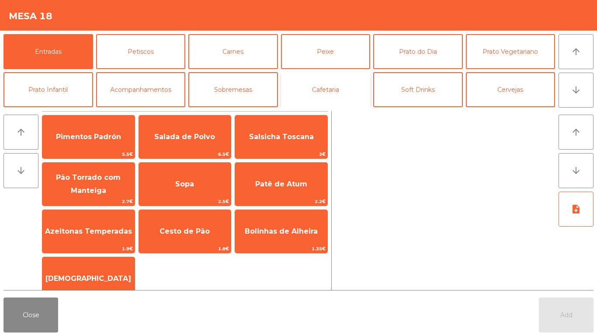
click at [318, 83] on button "Cafetaria" at bounding box center [326, 89] width 90 height 35
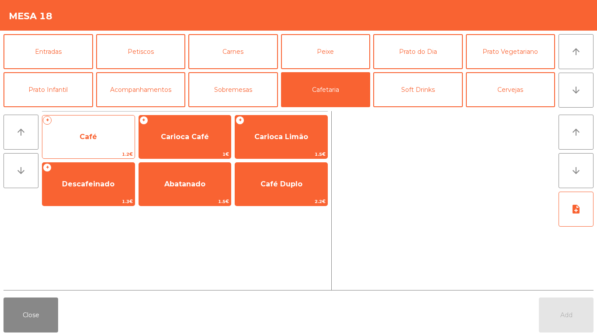
click at [79, 131] on span "Café" at bounding box center [88, 137] width 92 height 24
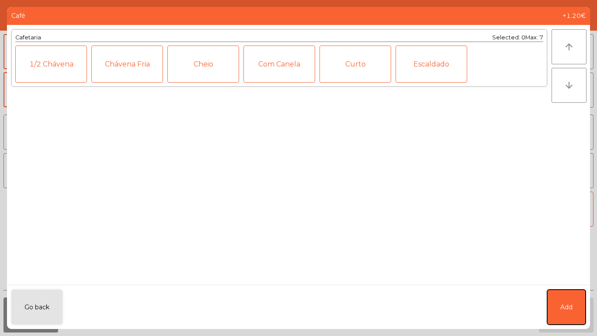
click at [567, 294] on button "Add" at bounding box center [566, 306] width 38 height 35
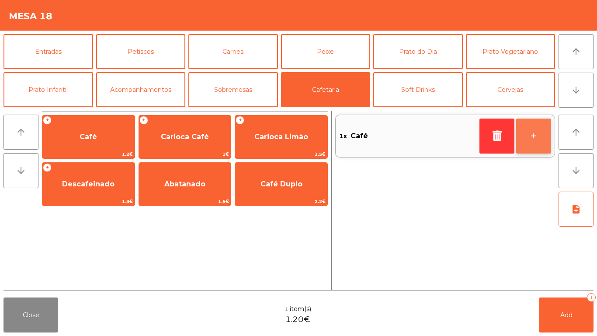
click at [536, 138] on button "+" at bounding box center [533, 135] width 35 height 35
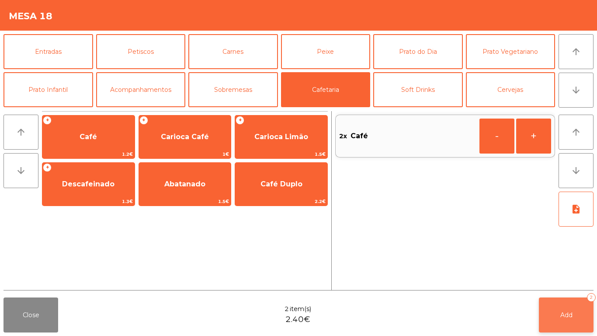
click at [584, 308] on button "Add 2" at bounding box center [566, 314] width 55 height 35
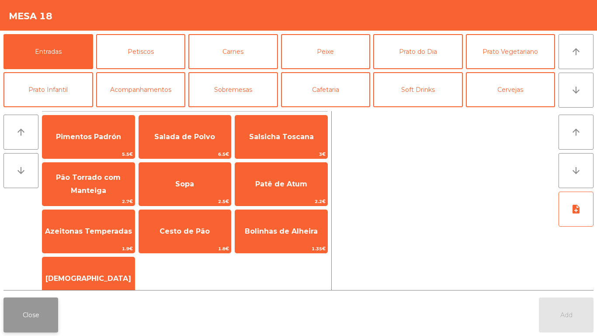
click at [15, 315] on button "Close" at bounding box center [30, 314] width 55 height 35
click at [31, 312] on button "Close" at bounding box center [30, 314] width 55 height 35
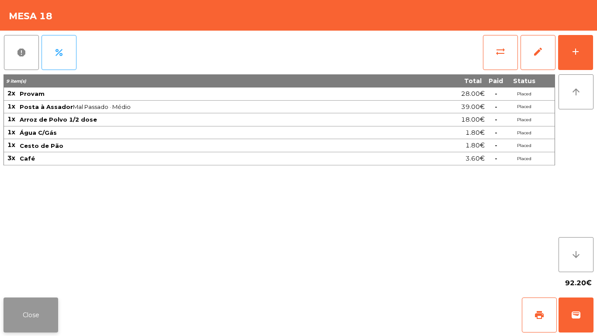
click at [12, 314] on button "Close" at bounding box center [30, 314] width 55 height 35
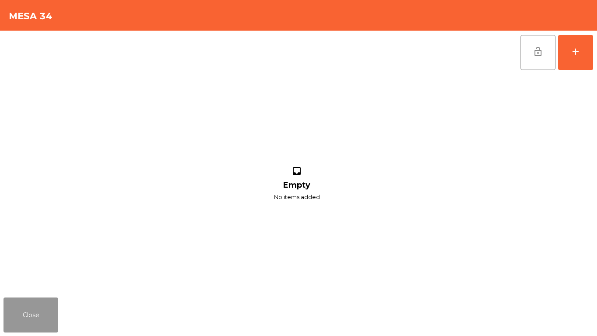
drag, startPoint x: 55, startPoint y: 329, endPoint x: 45, endPoint y: 313, distance: 19.4
click at [50, 318] on button "Close" at bounding box center [30, 314] width 55 height 35
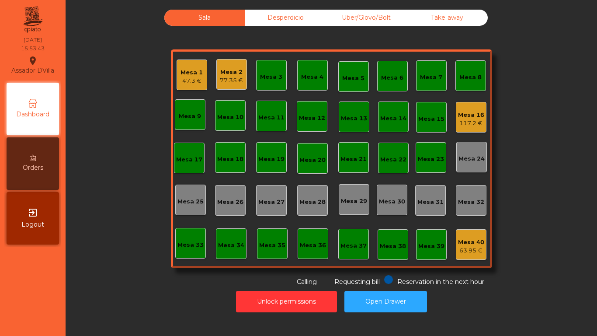
click at [45, 313] on nav "Assador DVilla location_on 15/09/2025 15:53:43 Dashboard Orders exit_to_app Log…" at bounding box center [33, 168] width 66 height 336
click at [224, 85] on div "Mesa 2 77.35 €" at bounding box center [231, 74] width 31 height 31
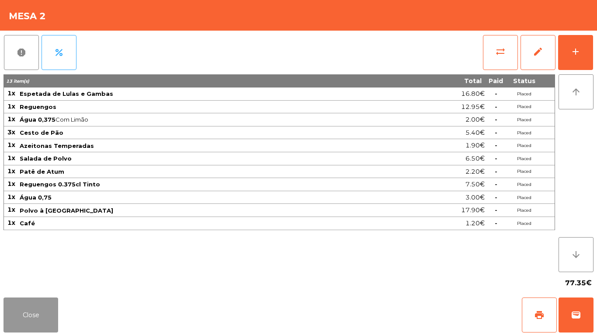
drag, startPoint x: 36, startPoint y: 298, endPoint x: 373, endPoint y: 164, distance: 362.4
click at [37, 298] on button "Close" at bounding box center [30, 314] width 55 height 35
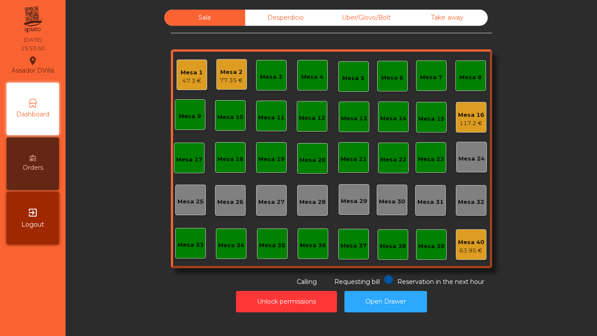
click at [473, 120] on div "117.2 €" at bounding box center [471, 123] width 26 height 9
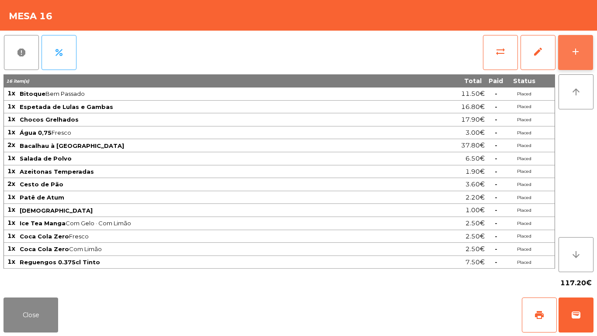
click at [581, 66] on button "add" at bounding box center [575, 52] width 35 height 35
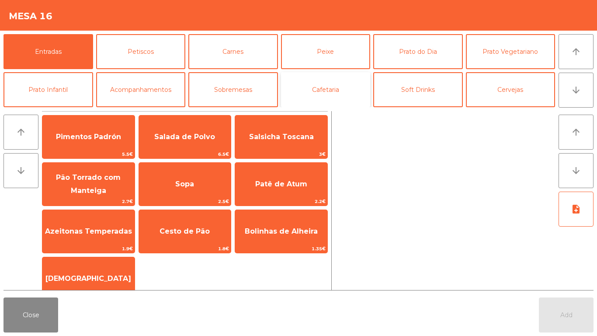
drag, startPoint x: 336, startPoint y: 92, endPoint x: 308, endPoint y: 92, distance: 28.4
click at [337, 92] on button "Cafetaria" at bounding box center [326, 89] width 90 height 35
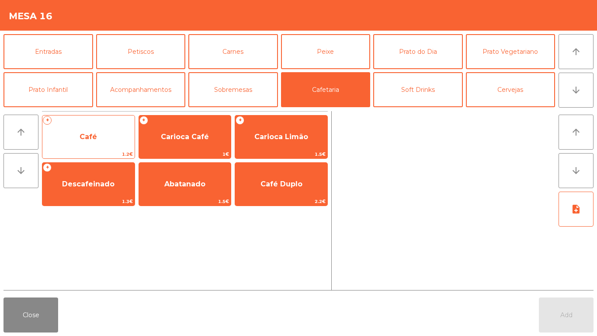
click at [97, 144] on span "Café" at bounding box center [88, 137] width 92 height 24
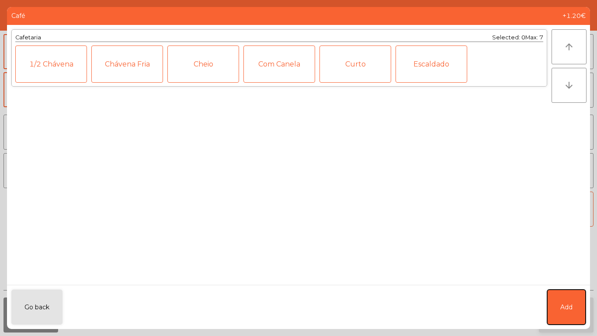
drag, startPoint x: 567, startPoint y: 309, endPoint x: 561, endPoint y: 315, distance: 8.6
click at [565, 311] on span "Add" at bounding box center [566, 306] width 12 height 9
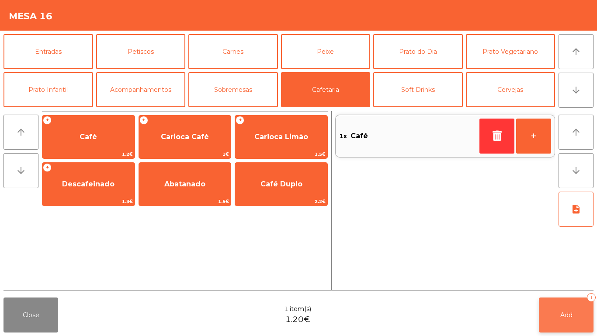
click at [561, 317] on span "Add" at bounding box center [566, 315] width 12 height 8
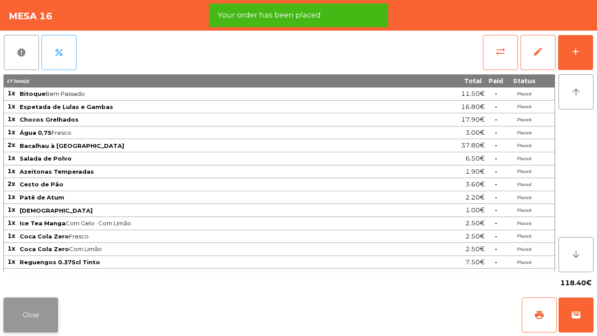
click at [29, 317] on button "Close" at bounding box center [30, 314] width 55 height 35
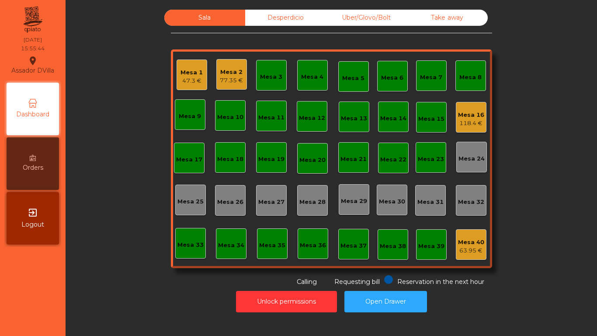
click at [221, 69] on div "Mesa 2" at bounding box center [231, 72] width 23 height 9
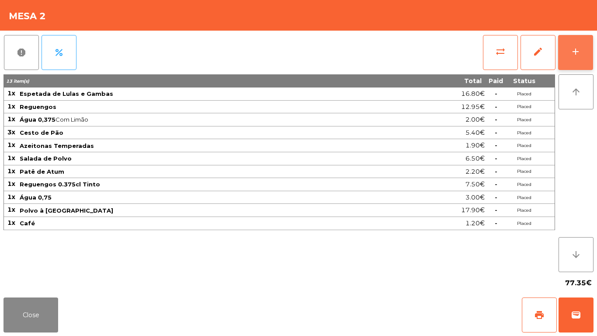
click at [589, 52] on button "add" at bounding box center [575, 52] width 35 height 35
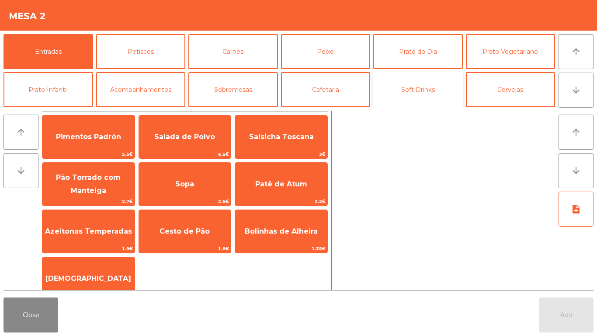
click at [406, 83] on button "Soft Drinks" at bounding box center [418, 89] width 90 height 35
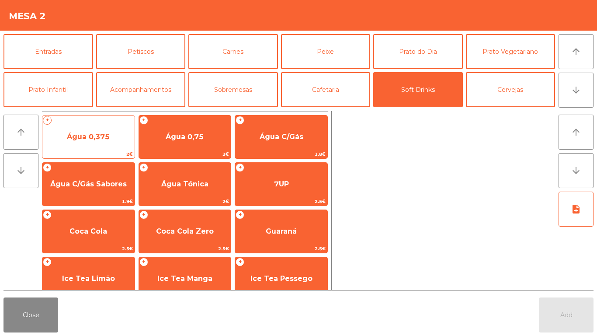
click at [108, 143] on span "Água 0,375" at bounding box center [88, 137] width 92 height 24
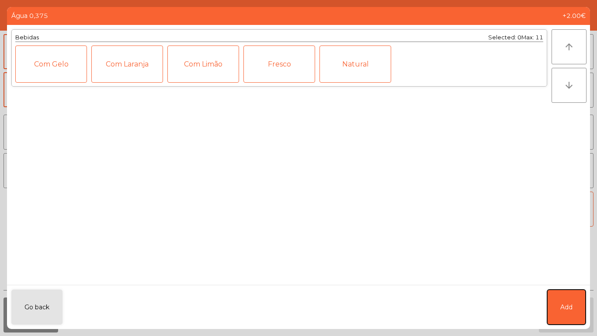
click at [574, 305] on button "Add" at bounding box center [566, 306] width 38 height 35
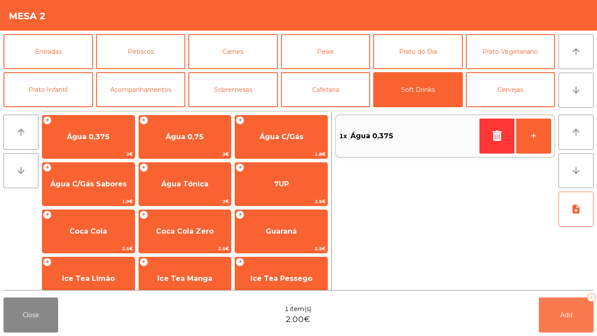
drag, startPoint x: 572, startPoint y: 312, endPoint x: 232, endPoint y: 335, distance: 341.1
click at [570, 312] on span "Add" at bounding box center [566, 315] width 12 height 8
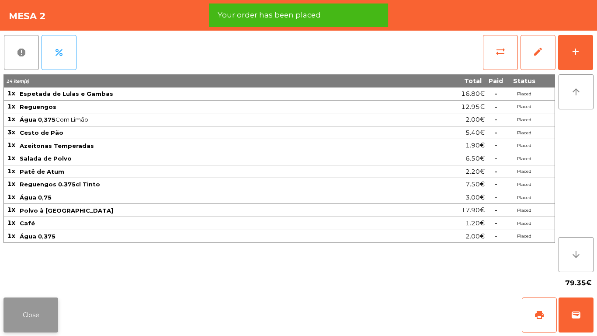
click at [17, 326] on button "Close" at bounding box center [30, 314] width 55 height 35
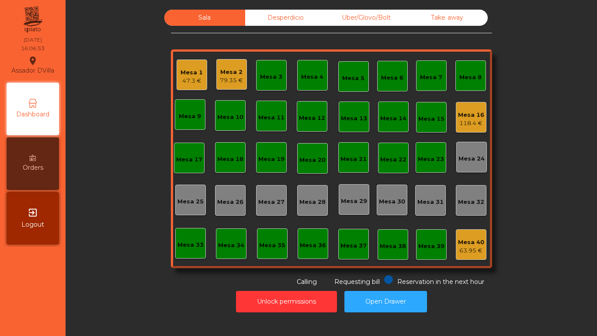
click at [193, 83] on div "47.3 €" at bounding box center [191, 80] width 22 height 9
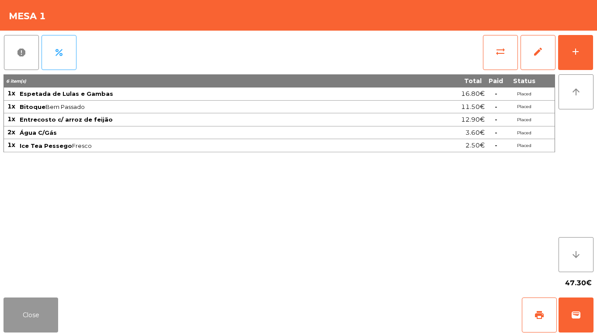
drag, startPoint x: 33, startPoint y: 315, endPoint x: 42, endPoint y: 302, distance: 15.8
click at [34, 315] on button "Close" at bounding box center [30, 314] width 55 height 35
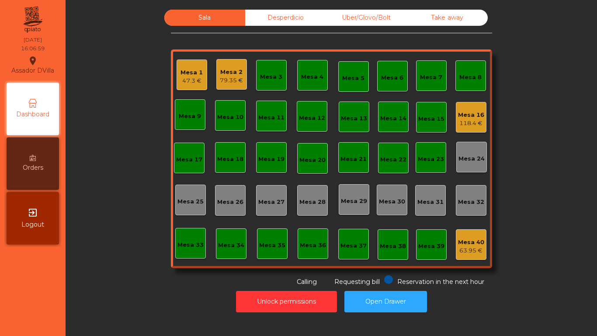
click at [186, 73] on div "Mesa 1" at bounding box center [191, 72] width 22 height 9
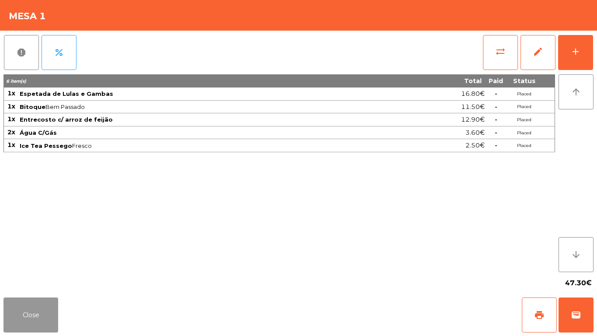
click at [39, 310] on button "Close" at bounding box center [30, 314] width 55 height 35
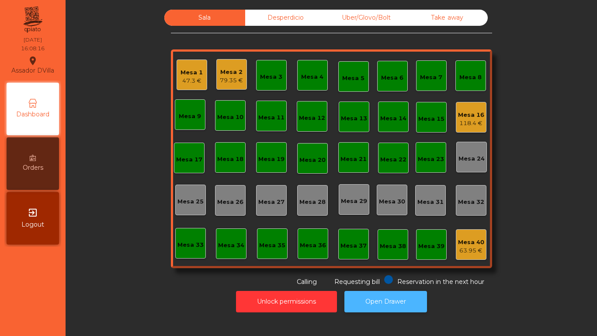
click at [386, 305] on button "Open Drawer" at bounding box center [385, 301] width 83 height 21
click at [388, 304] on button "Open Drawer" at bounding box center [385, 301] width 83 height 21
click at [236, 66] on div "Mesa 2 79.35 €" at bounding box center [231, 74] width 23 height 21
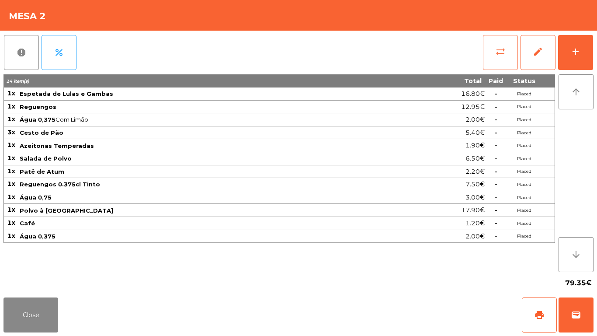
drag, startPoint x: 480, startPoint y: 59, endPoint x: 502, endPoint y: 52, distance: 22.8
click at [481, 59] on div "report percent sync_alt edit add" at bounding box center [298, 53] width 590 height 44
click at [502, 51] on span "sync_alt" at bounding box center [500, 51] width 10 height 10
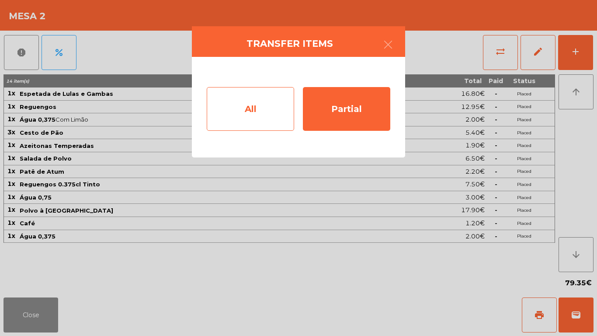
drag, startPoint x: 263, startPoint y: 92, endPoint x: 263, endPoint y: 98, distance: 6.6
click at [263, 98] on div "All" at bounding box center [250, 109] width 87 height 44
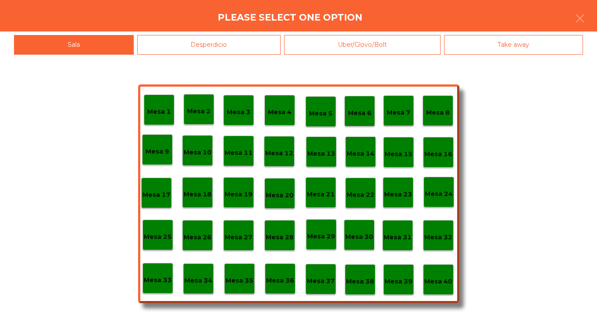
click at [392, 278] on p "Mesa 39" at bounding box center [398, 281] width 28 height 10
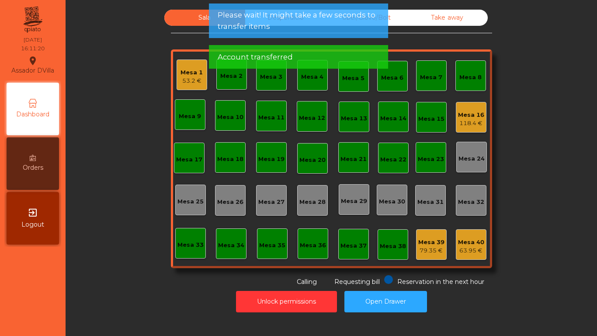
click at [192, 83] on div "53.2 €" at bounding box center [191, 80] width 22 height 9
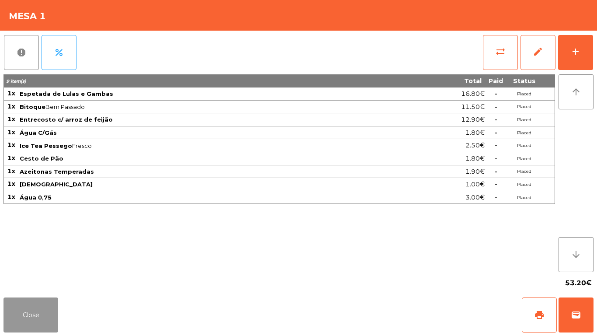
click at [15, 309] on button "Close" at bounding box center [30, 314] width 55 height 35
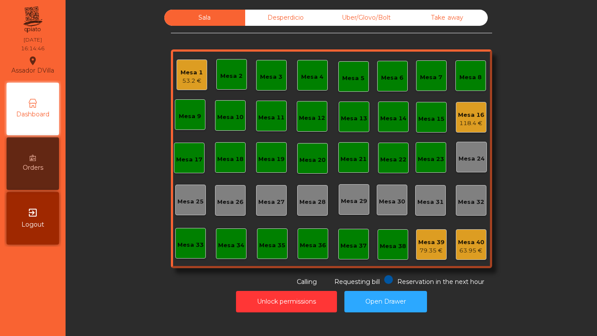
click at [473, 116] on div "Mesa 16" at bounding box center [471, 115] width 26 height 9
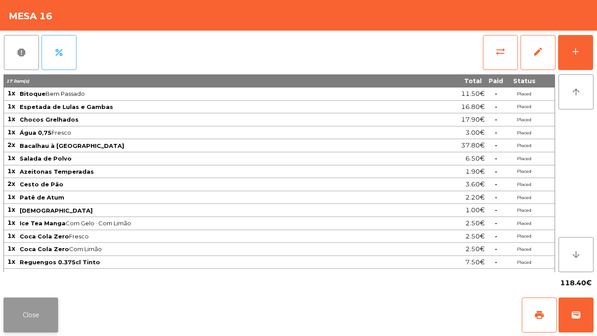
click at [40, 323] on button "Close" at bounding box center [30, 314] width 55 height 35
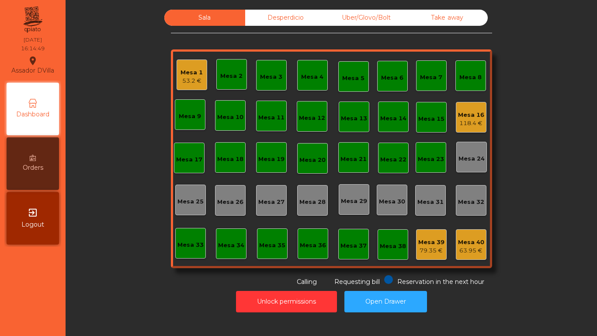
click at [190, 69] on div "Mesa 1" at bounding box center [191, 72] width 22 height 9
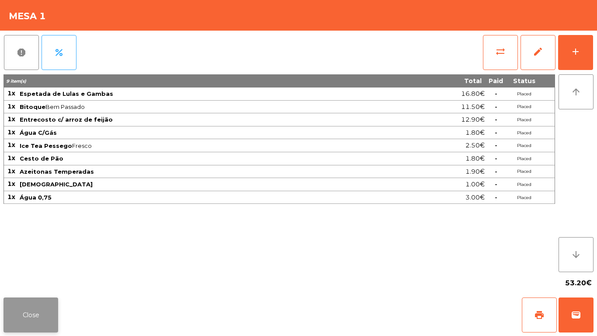
click at [40, 304] on button "Close" at bounding box center [30, 314] width 55 height 35
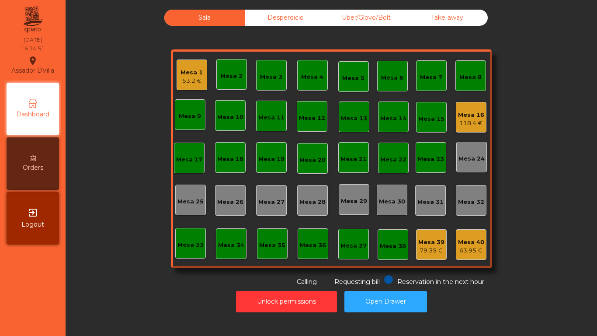
click at [471, 111] on div "Mesa 16" at bounding box center [471, 115] width 26 height 9
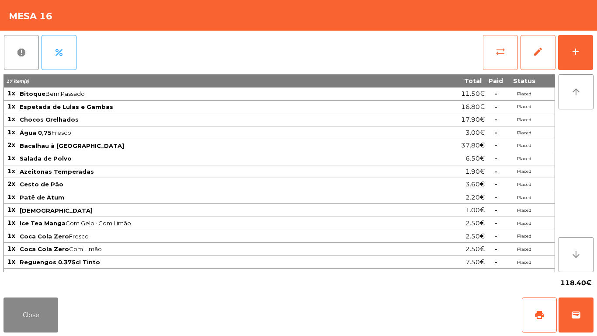
click at [499, 52] on span "sync_alt" at bounding box center [500, 51] width 10 height 10
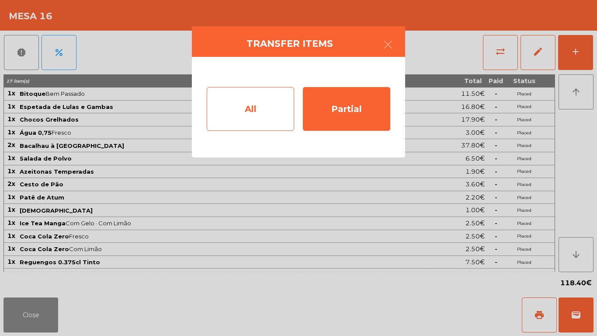
click at [273, 104] on div "All" at bounding box center [250, 109] width 87 height 44
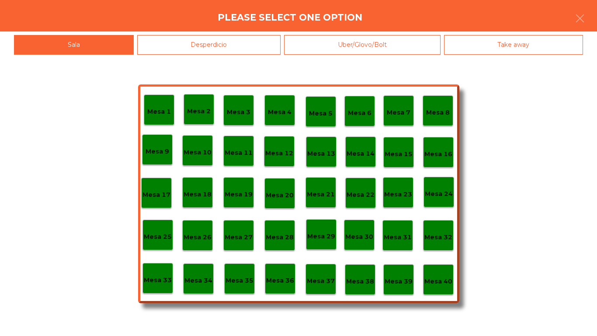
click at [395, 270] on div "Mesa 39" at bounding box center [398, 279] width 31 height 31
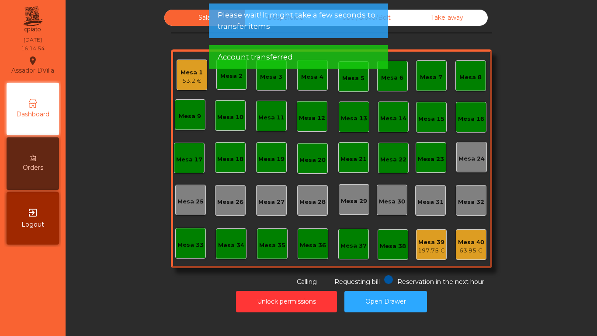
click at [433, 250] on div "197.75 €" at bounding box center [431, 250] width 27 height 9
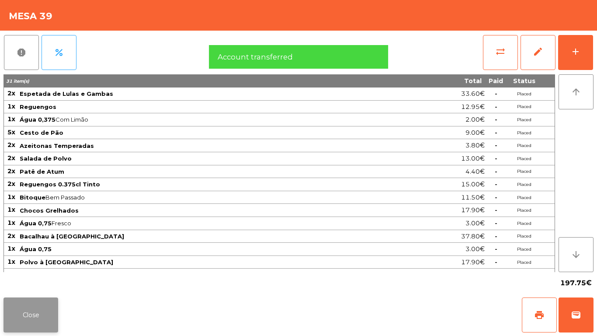
click at [48, 323] on button "Close" at bounding box center [30, 314] width 55 height 35
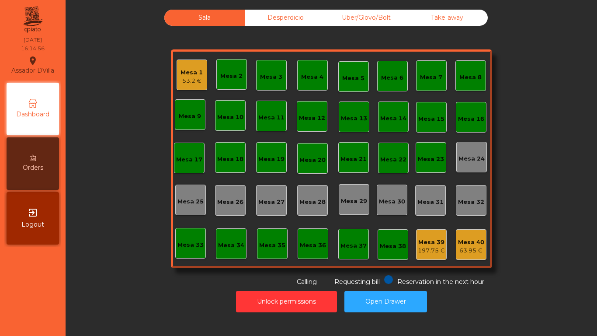
click at [436, 240] on div "Mesa 39" at bounding box center [431, 242] width 27 height 9
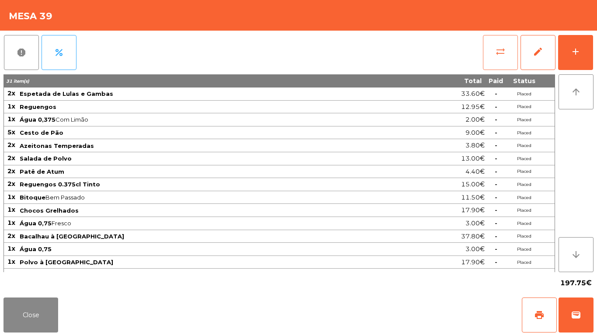
click at [501, 45] on button "sync_alt" at bounding box center [500, 52] width 35 height 35
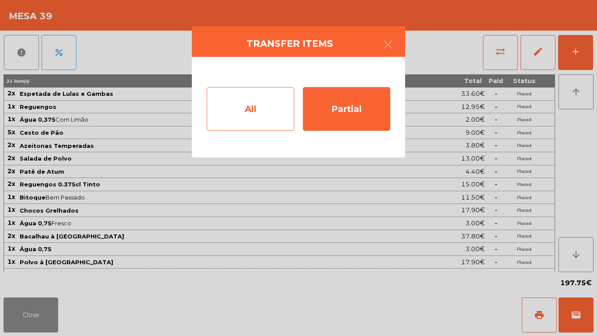
click at [226, 103] on div "All" at bounding box center [250, 109] width 87 height 44
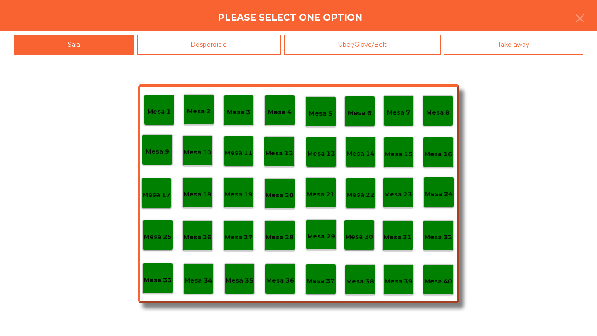
click at [443, 269] on div "Mesa 40" at bounding box center [438, 279] width 31 height 31
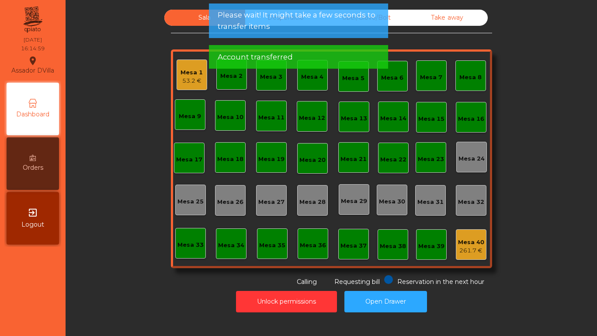
click at [534, 272] on div "Sala Desperdicio Uber/Glovo/Bolt Take away Mesa 1 53.2 € Mesa 2 Mesa 3 Mesa 4 M…" at bounding box center [331, 148] width 508 height 277
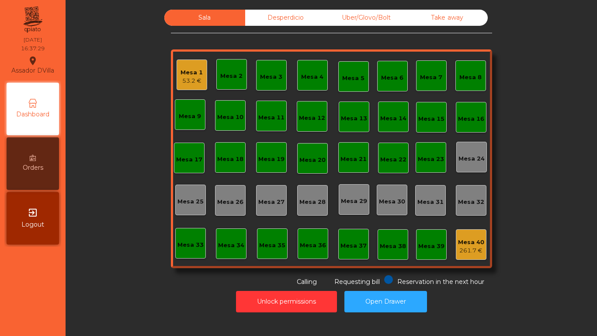
drag, startPoint x: 17, startPoint y: 308, endPoint x: 0, endPoint y: 322, distance: 22.1
click at [45, 335] on nav "Assador DVilla location_on 15/09/2025 16:37:29 Dashboard Orders exit_to_app Log…" at bounding box center [33, 168] width 66 height 336
drag, startPoint x: 88, startPoint y: 278, endPoint x: 163, endPoint y: 225, distance: 91.5
click at [111, 256] on div "Sala Desperdicio Uber/Glovo/Bolt Take away Mesa 1 53.2 € Mesa 2 Mesa 3 Mesa 4 M…" at bounding box center [331, 148] width 508 height 277
drag, startPoint x: 138, startPoint y: 89, endPoint x: 159, endPoint y: 83, distance: 21.8
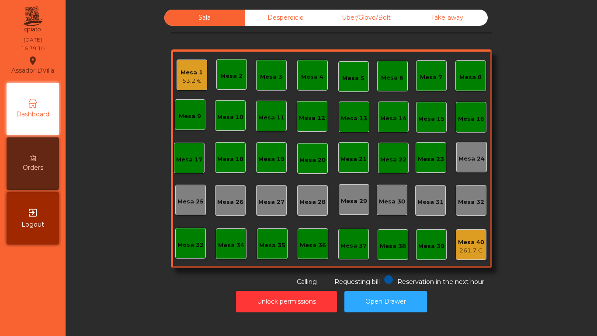
click at [138, 89] on div "Sala Desperdicio Uber/Glovo/Bolt Take away Mesa 1 53.2 € Mesa 2 Mesa 3 Mesa 4 M…" at bounding box center [331, 148] width 508 height 277
click at [182, 76] on div "Mesa 1" at bounding box center [191, 72] width 22 height 9
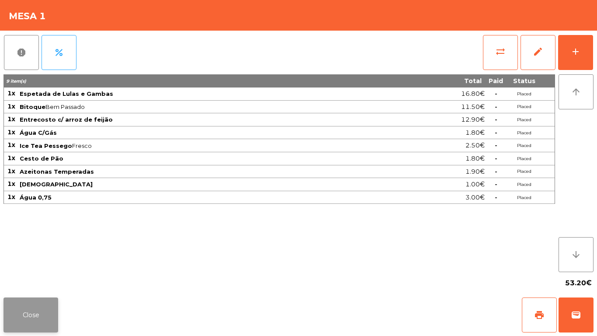
click at [36, 306] on button "Close" at bounding box center [30, 314] width 55 height 35
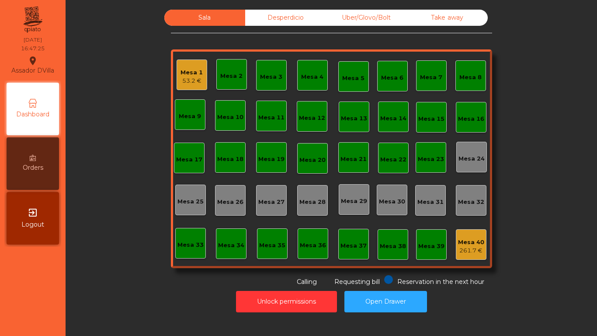
click at [193, 72] on div "Mesa 1" at bounding box center [191, 72] width 22 height 9
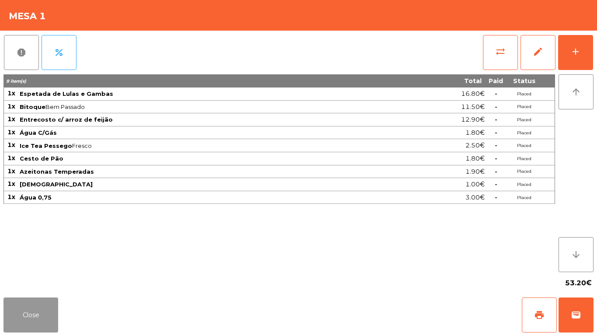
drag, startPoint x: 35, startPoint y: 305, endPoint x: 40, endPoint y: 299, distance: 7.8
click at [38, 305] on button "Close" at bounding box center [30, 314] width 55 height 35
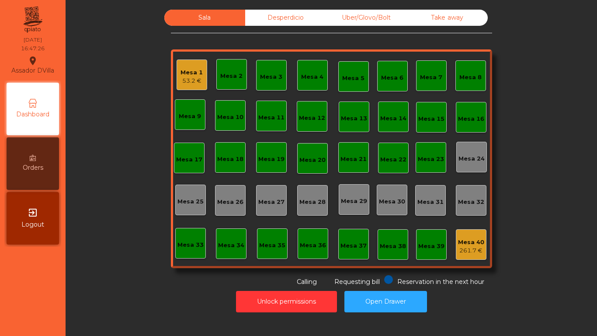
click at [105, 226] on div "Sala Desperdicio Uber/Glovo/Bolt Take away Mesa 1 53.2 € Mesa 2 Mesa 3 Mesa 4 M…" at bounding box center [331, 148] width 508 height 277
click at [183, 87] on div "Mesa 1 53.2 €" at bounding box center [191, 74] width 31 height 31
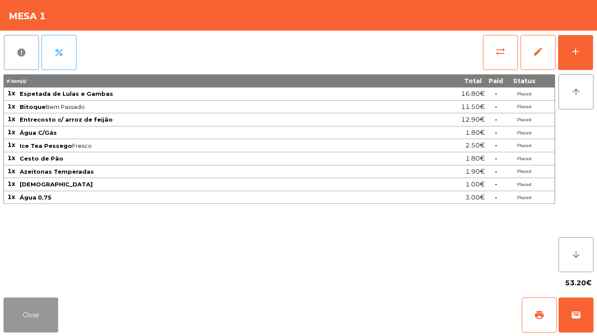
click at [45, 317] on button "Close" at bounding box center [30, 314] width 55 height 35
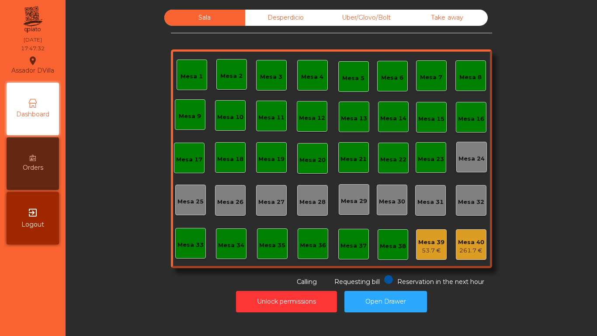
click at [367, 13] on div "Uber/Glovo/Bolt" at bounding box center [366, 18] width 81 height 16
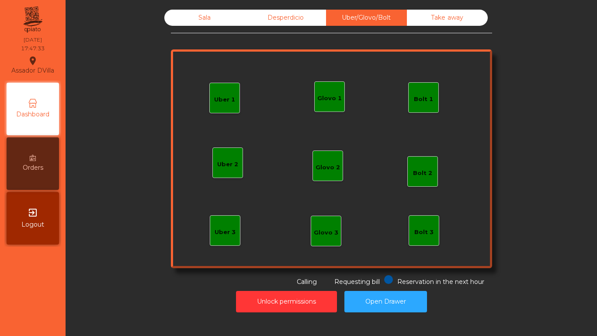
click at [419, 100] on div "Bolt 1" at bounding box center [423, 99] width 19 height 9
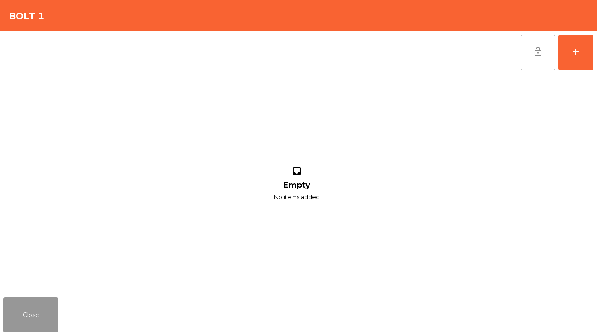
drag, startPoint x: 45, startPoint y: 310, endPoint x: 346, endPoint y: 128, distance: 351.6
click at [45, 309] on button "Close" at bounding box center [30, 314] width 55 height 35
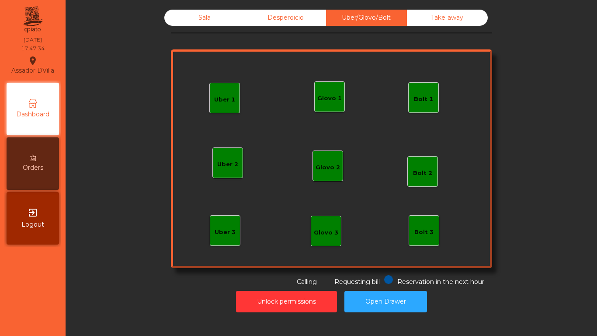
click at [338, 97] on div "Glovo 1" at bounding box center [329, 96] width 31 height 31
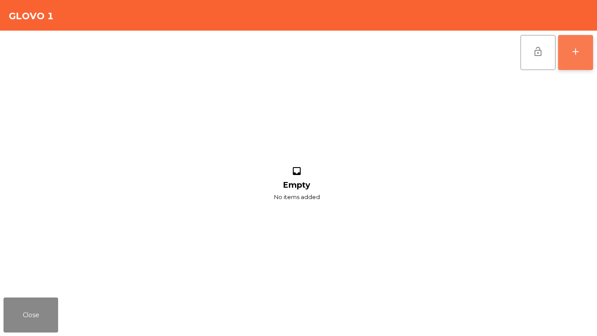
click at [568, 41] on button "add" at bounding box center [575, 52] width 35 height 35
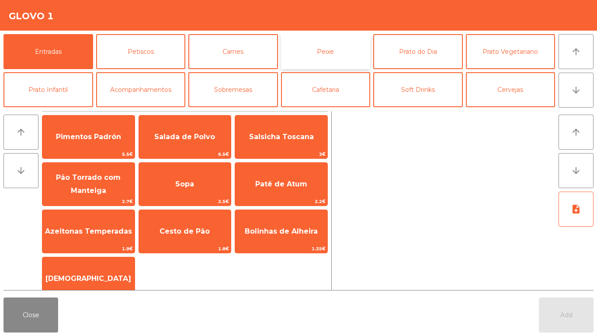
click at [319, 51] on button "Peixe" at bounding box center [326, 51] width 90 height 35
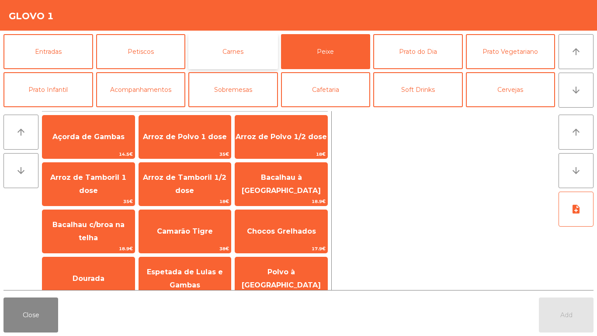
click at [214, 44] on button "Carnes" at bounding box center [233, 51] width 90 height 35
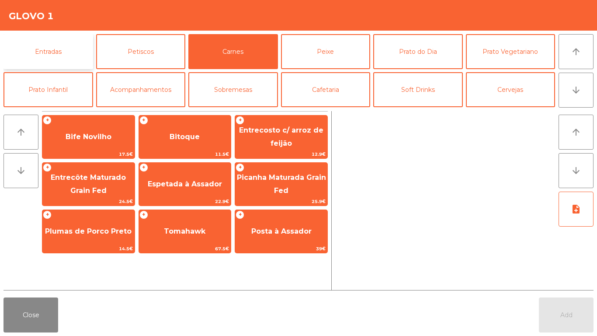
click at [49, 59] on button "Entradas" at bounding box center [48, 51] width 90 height 35
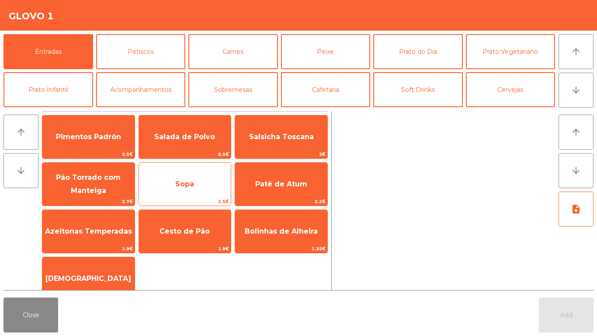
click at [162, 191] on span "Sopa" at bounding box center [185, 184] width 92 height 24
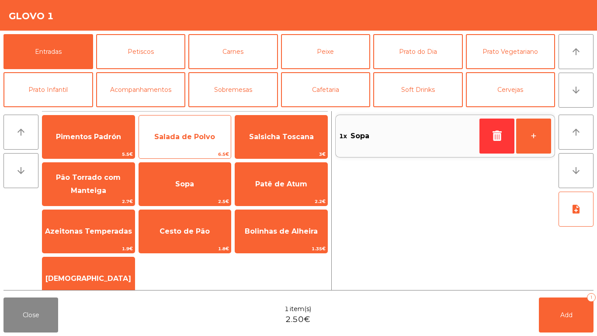
click at [166, 144] on span "Salada de Polvo" at bounding box center [185, 137] width 92 height 24
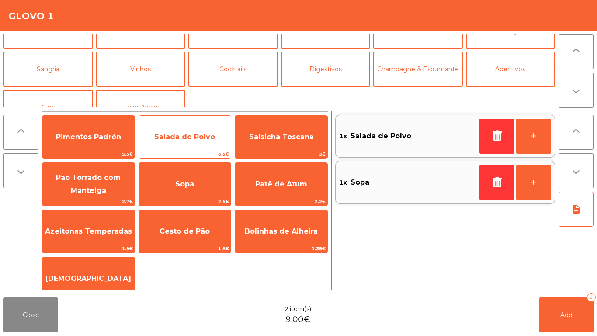
scroll to position [61, 0]
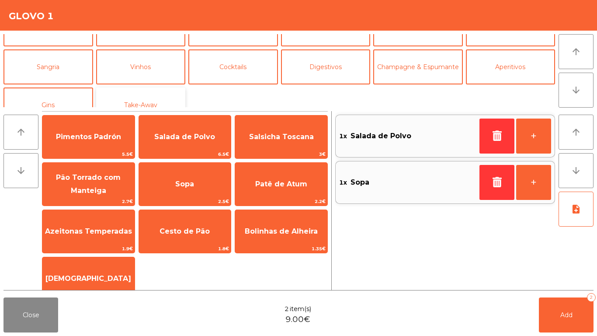
click at [129, 96] on button "Take-Away" at bounding box center [141, 104] width 90 height 35
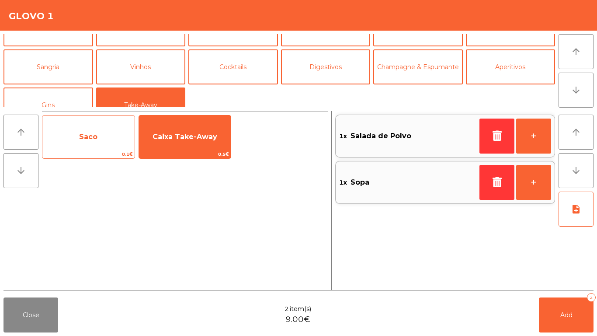
click at [85, 131] on span "Saco" at bounding box center [88, 137] width 92 height 24
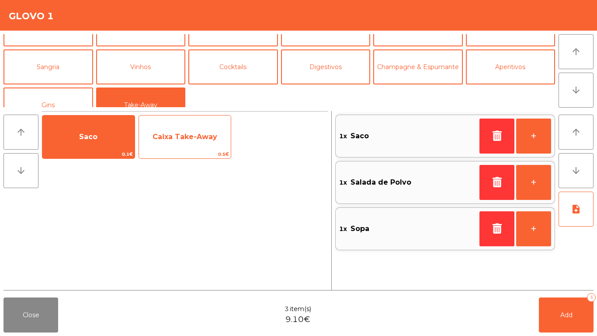
click at [166, 142] on span "Caixa Take-Away" at bounding box center [185, 137] width 92 height 24
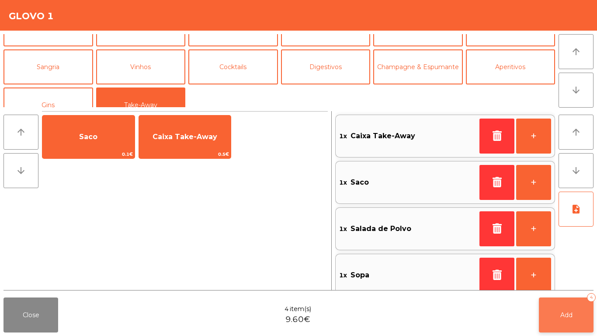
click at [581, 298] on button "Add 4" at bounding box center [566, 314] width 55 height 35
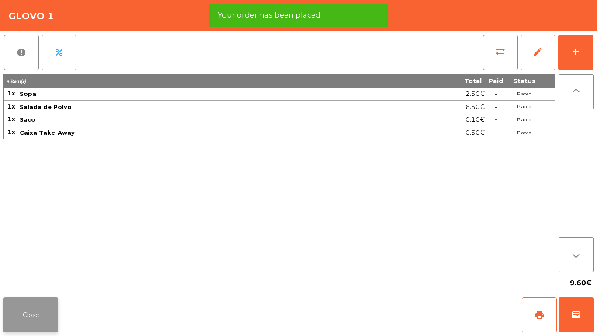
click at [33, 303] on button "Close" at bounding box center [30, 314] width 55 height 35
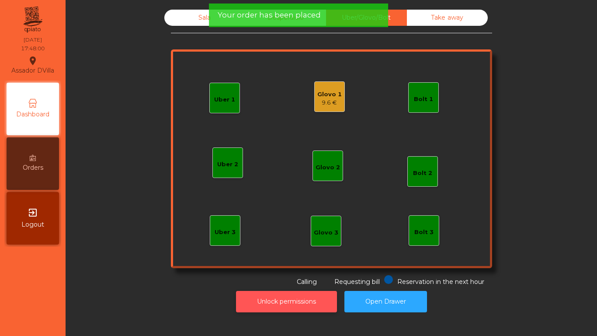
click at [261, 292] on button "Unlock permissions" at bounding box center [286, 301] width 101 height 21
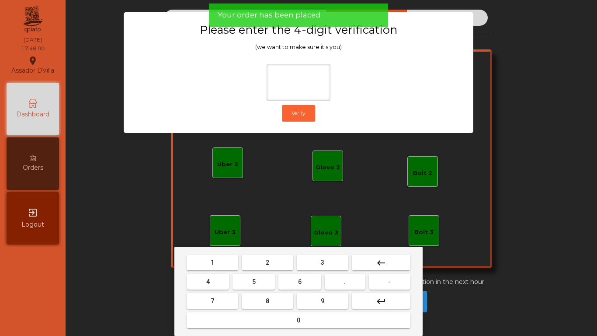
click at [224, 267] on button "1" at bounding box center [213, 262] width 52 height 16
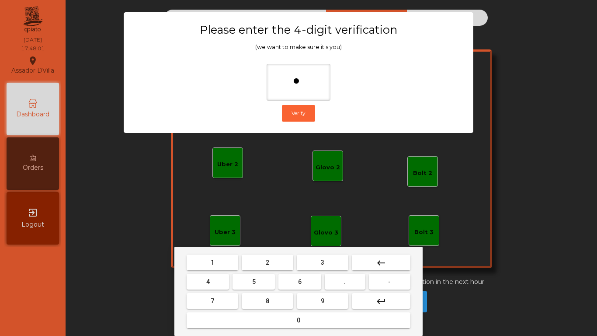
click at [334, 294] on button "9" at bounding box center [323, 301] width 52 height 16
click at [178, 273] on div "1 2 3 keyboard_backspace 4 5 6 . - 7 8 9 keyboard_return 0" at bounding box center [298, 290] width 248 height 89
click at [197, 276] on button "4" at bounding box center [208, 281] width 42 height 16
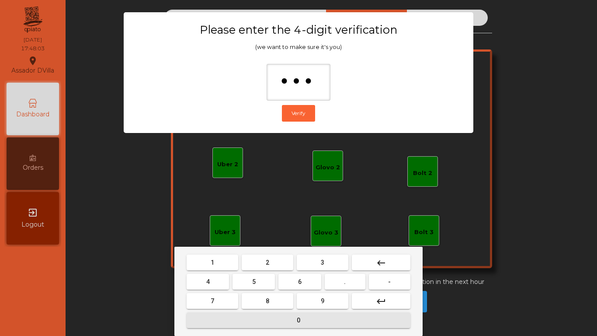
click at [231, 317] on button "0" at bounding box center [299, 320] width 224 height 16
type input "****"
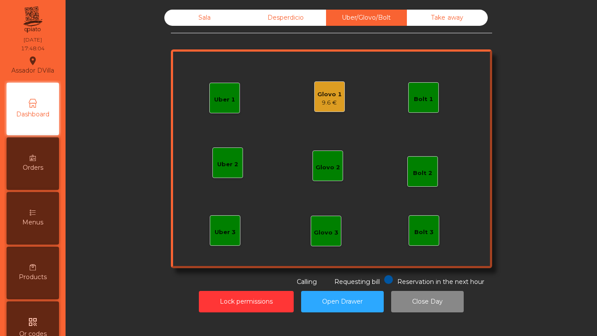
click at [329, 105] on div "9.6 €" at bounding box center [329, 102] width 24 height 9
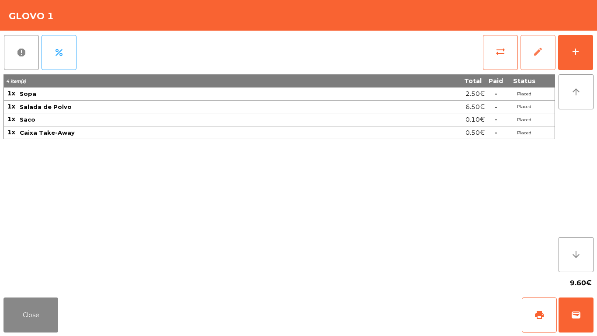
click at [539, 52] on span "edit" at bounding box center [538, 51] width 10 height 10
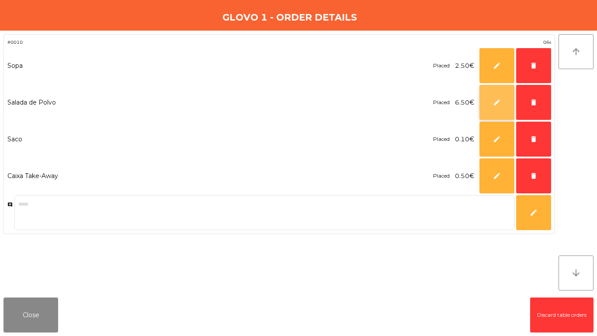
click at [498, 106] on span "edit" at bounding box center [497, 102] width 8 height 8
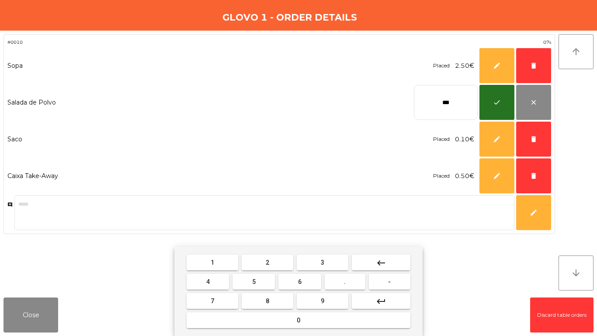
click at [384, 257] on mat-icon "keyboard_backspace" at bounding box center [381, 262] width 10 height 10
click at [383, 255] on button "keyboard_backspace" at bounding box center [381, 262] width 59 height 16
type input "*"
click at [382, 264] on mat-icon "keyboard_backspace" at bounding box center [381, 262] width 10 height 10
click at [322, 300] on span "9" at bounding box center [322, 300] width 3 height 7
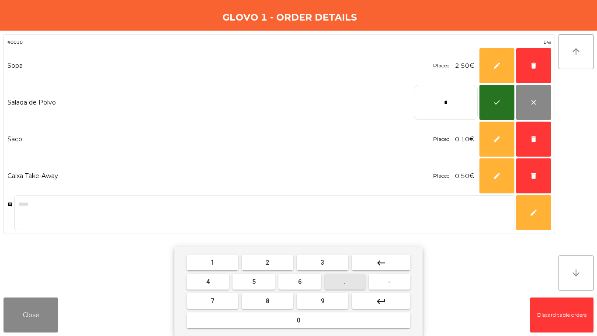
click at [344, 278] on span "." at bounding box center [345, 281] width 2 height 7
click at [267, 300] on span "8" at bounding box center [267, 300] width 3 height 7
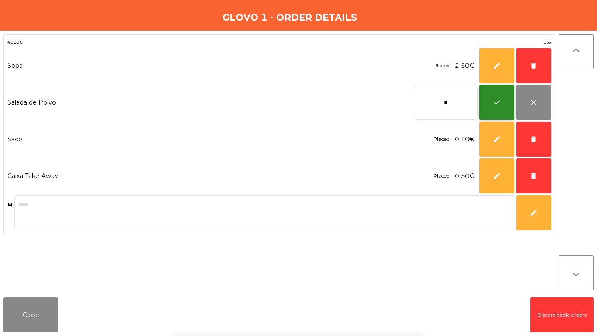
click at [502, 106] on button "check" at bounding box center [496, 102] width 35 height 35
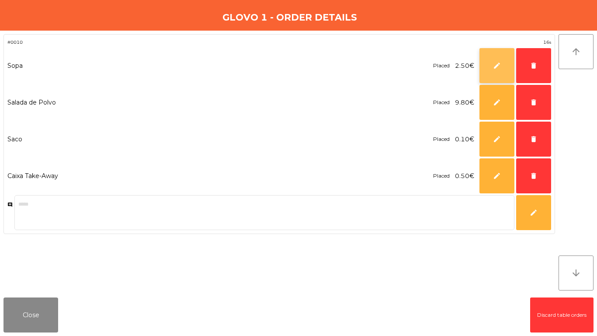
click at [497, 73] on button "edit" at bounding box center [496, 65] width 35 height 35
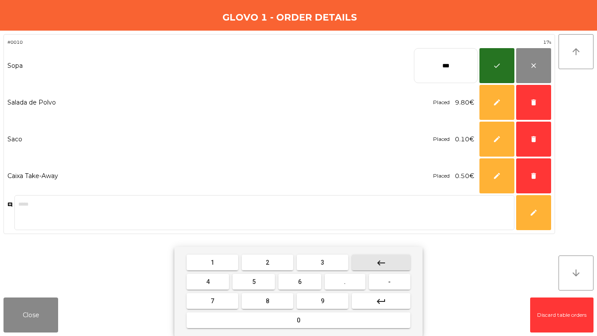
click at [374, 257] on button "keyboard_backspace" at bounding box center [381, 262] width 59 height 16
click at [376, 260] on mat-icon "keyboard_backspace" at bounding box center [381, 262] width 10 height 10
click at [386, 263] on mat-icon "keyboard_backspace" at bounding box center [381, 262] width 10 height 10
click at [379, 262] on mat-icon "keyboard_backspace" at bounding box center [381, 262] width 10 height 10
click at [322, 262] on span "3" at bounding box center [322, 262] width 3 height 7
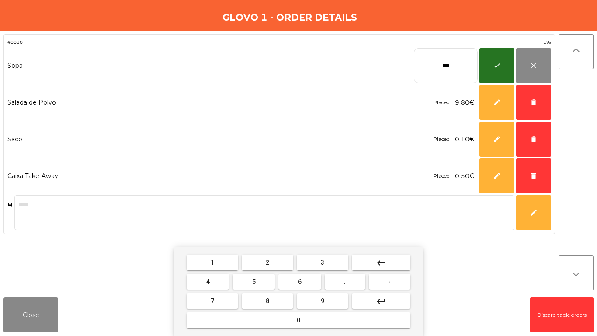
click at [343, 275] on button "." at bounding box center [345, 281] width 41 height 16
click at [254, 281] on span "5" at bounding box center [253, 281] width 3 height 7
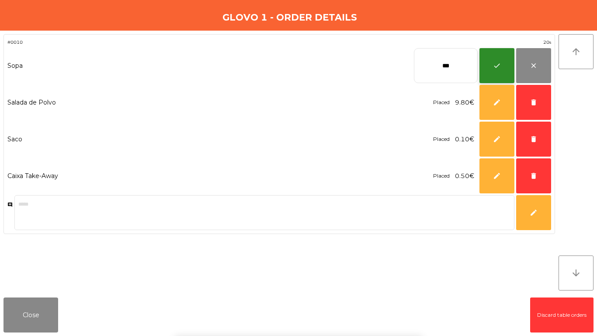
click at [508, 71] on button "check" at bounding box center [496, 65] width 35 height 35
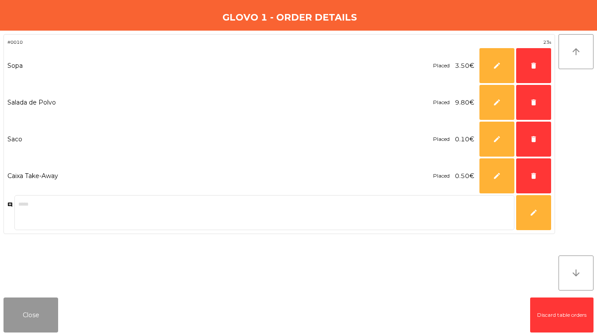
click at [40, 320] on button "Close" at bounding box center [30, 314] width 55 height 35
click at [37, 318] on button "Close" at bounding box center [30, 314] width 55 height 35
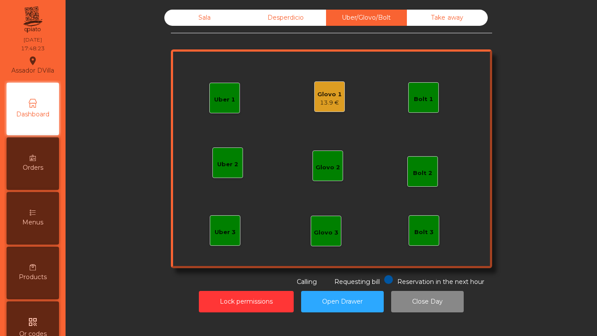
click at [318, 111] on div "Glovo 1 13.9 €" at bounding box center [329, 96] width 31 height 31
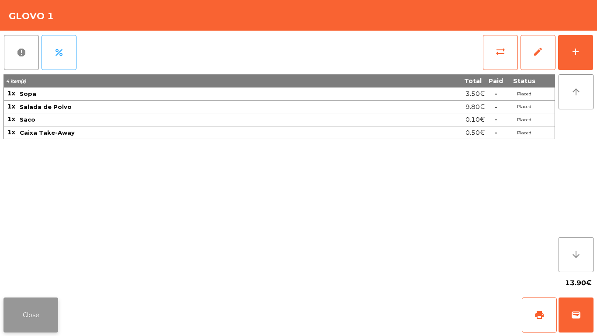
click at [35, 317] on button "Close" at bounding box center [30, 314] width 55 height 35
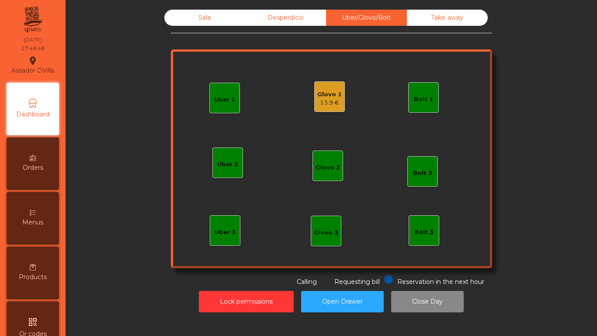
click at [326, 105] on div "13.9 €" at bounding box center [329, 102] width 24 height 9
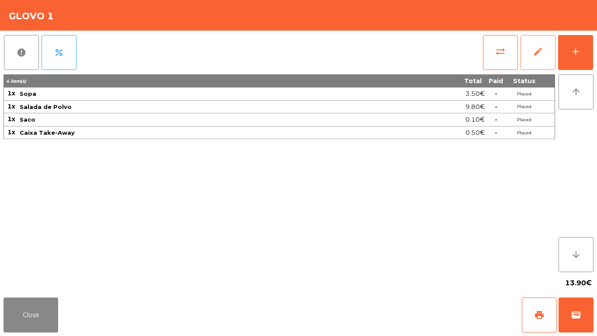
click at [544, 56] on button "edit" at bounding box center [537, 52] width 35 height 35
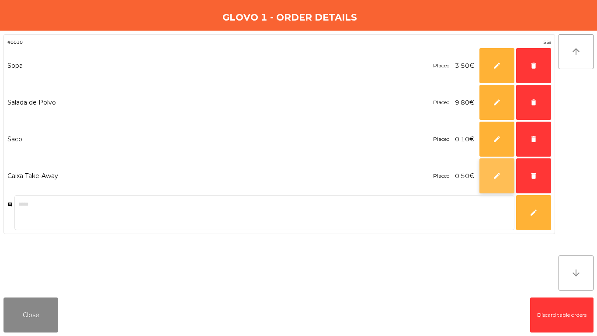
click at [504, 177] on button "edit" at bounding box center [496, 175] width 35 height 35
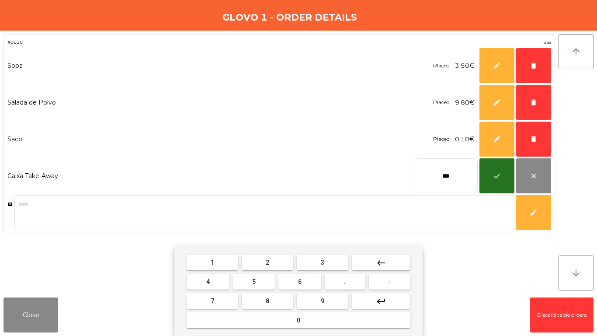
click at [378, 262] on mat-icon "keyboard_backspace" at bounding box center [381, 262] width 10 height 10
click at [329, 257] on button "3" at bounding box center [323, 262] width 52 height 16
click at [212, 300] on span "7" at bounding box center [212, 300] width 3 height 7
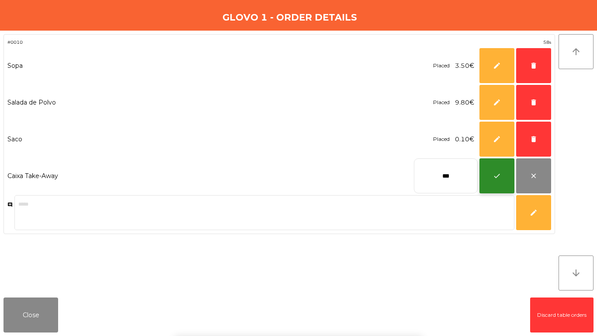
click at [490, 172] on button "check" at bounding box center [496, 175] width 35 height 35
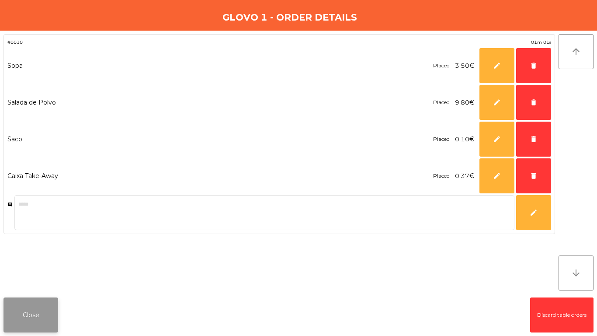
click at [38, 302] on button "Close" at bounding box center [30, 314] width 55 height 35
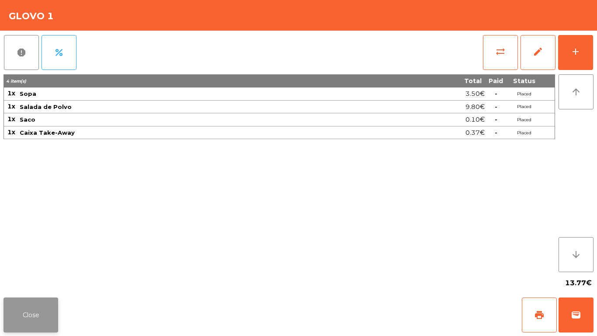
click at [12, 311] on button "Close" at bounding box center [30, 314] width 55 height 35
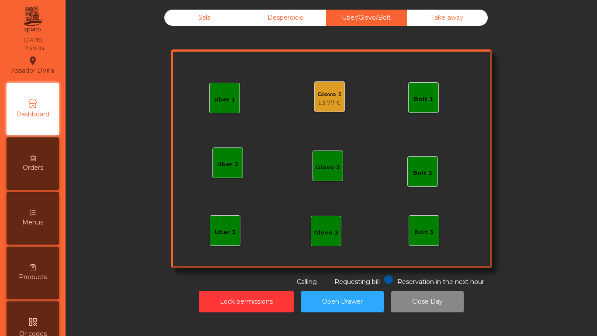
click at [317, 95] on div "Glovo 1" at bounding box center [329, 94] width 24 height 9
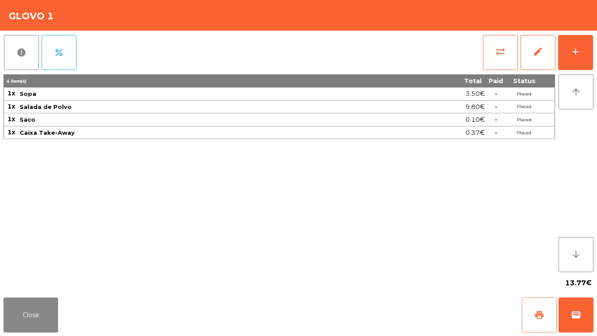
click at [540, 320] on button "print" at bounding box center [539, 314] width 35 height 35
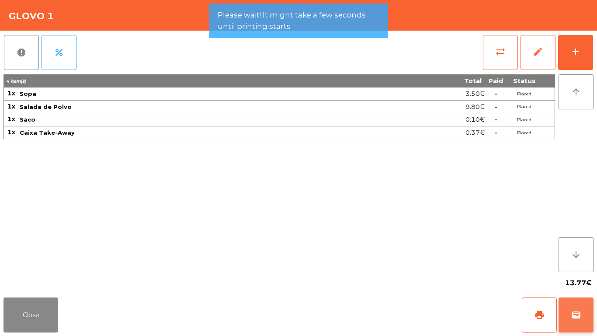
click at [576, 314] on span "wallet" at bounding box center [576, 314] width 10 height 10
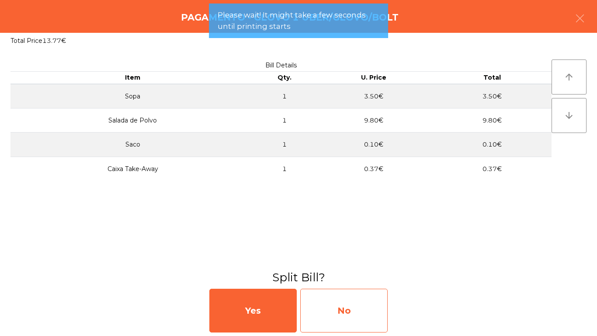
click at [343, 308] on div "No" at bounding box center [343, 310] width 87 height 44
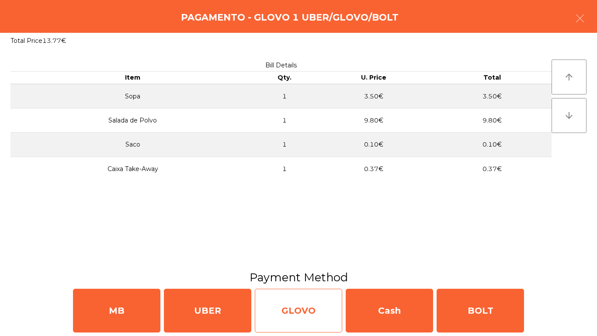
click at [301, 315] on div "GLOVO" at bounding box center [298, 310] width 87 height 44
select select "**"
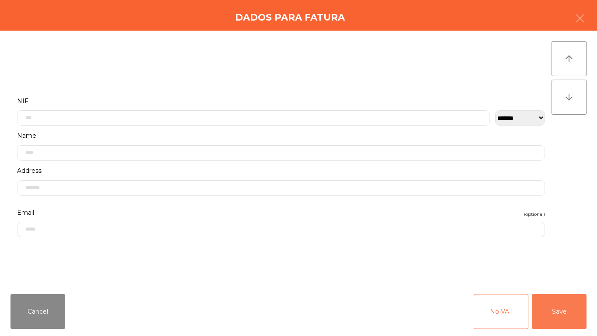
click at [552, 311] on button "Save" at bounding box center [559, 311] width 55 height 35
click at [546, 310] on div "YES NO" at bounding box center [298, 306] width 590 height 52
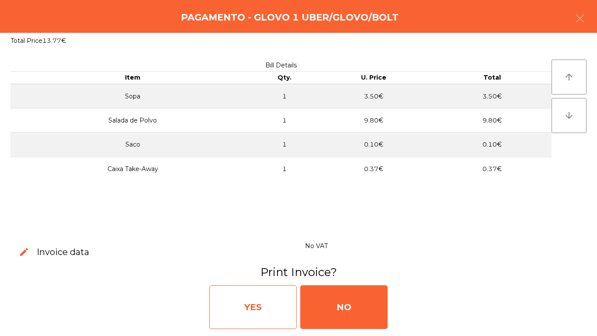
click at [253, 299] on div "YES" at bounding box center [252, 307] width 87 height 44
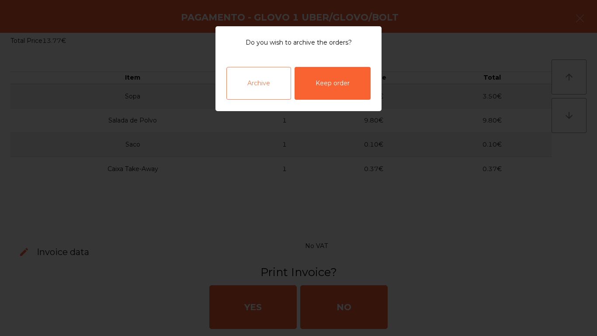
click at [243, 82] on div "Archive" at bounding box center [258, 83] width 65 height 33
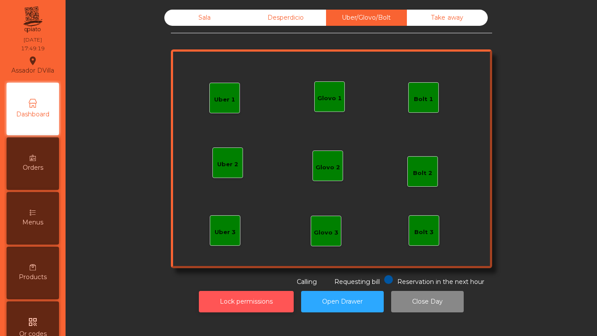
click at [217, 299] on button "Lock permissions" at bounding box center [246, 301] width 95 height 21
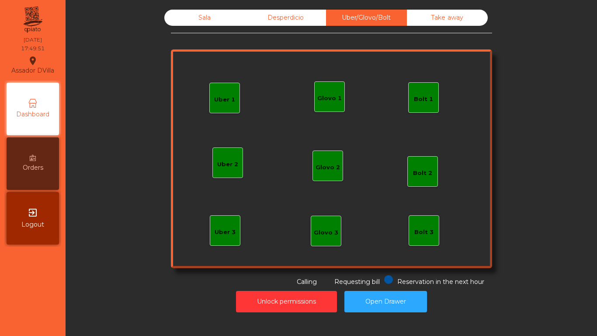
click at [189, 22] on div "Sala" at bounding box center [204, 18] width 81 height 16
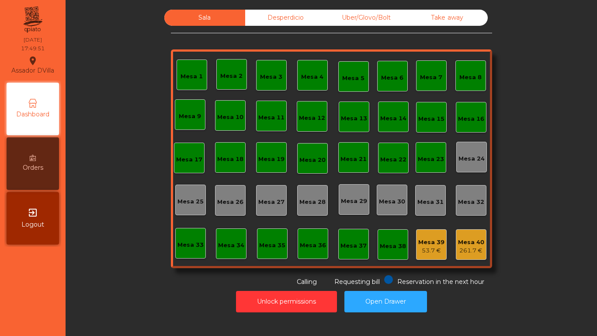
click at [118, 128] on div "Sala Desperdicio Uber/Glovo/Bolt Take away Mesa 1 Mesa 2 Mesa 3 Mesa 4 Mesa 5 M…" at bounding box center [331, 148] width 508 height 277
